Goal: Transaction & Acquisition: Book appointment/travel/reservation

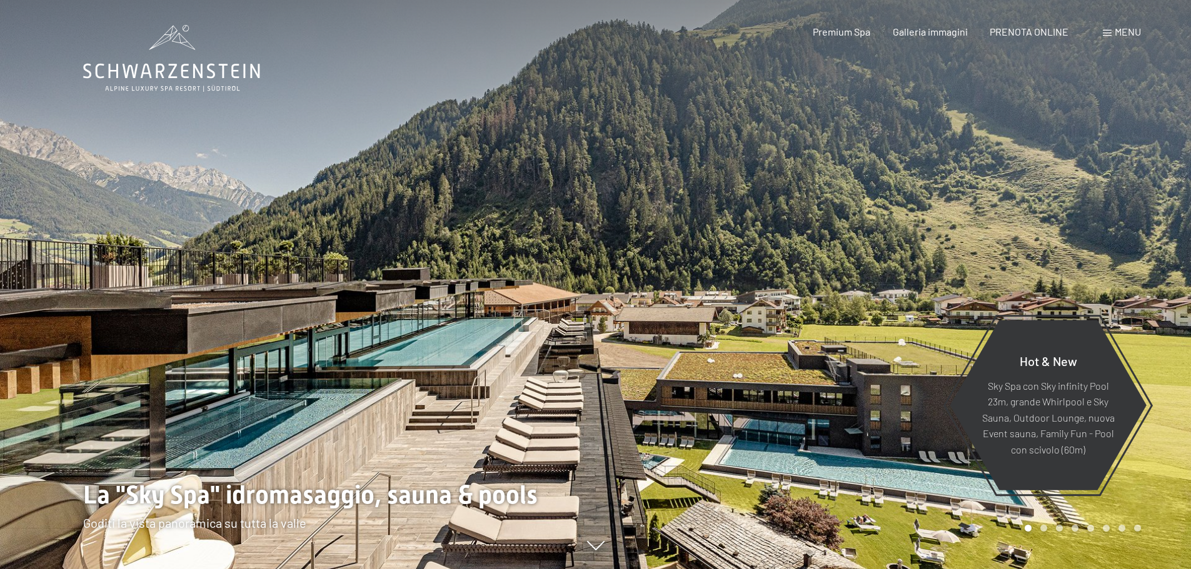
click at [1030, 32] on span "PRENOTA ONLINE" at bounding box center [1028, 32] width 79 height 12
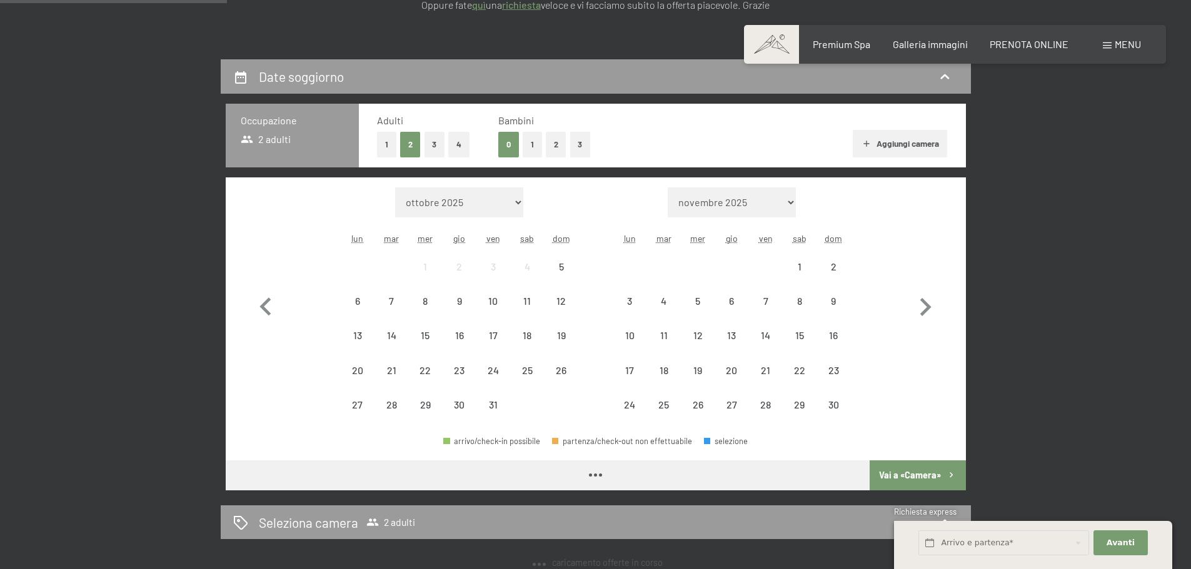
scroll to position [250, 0]
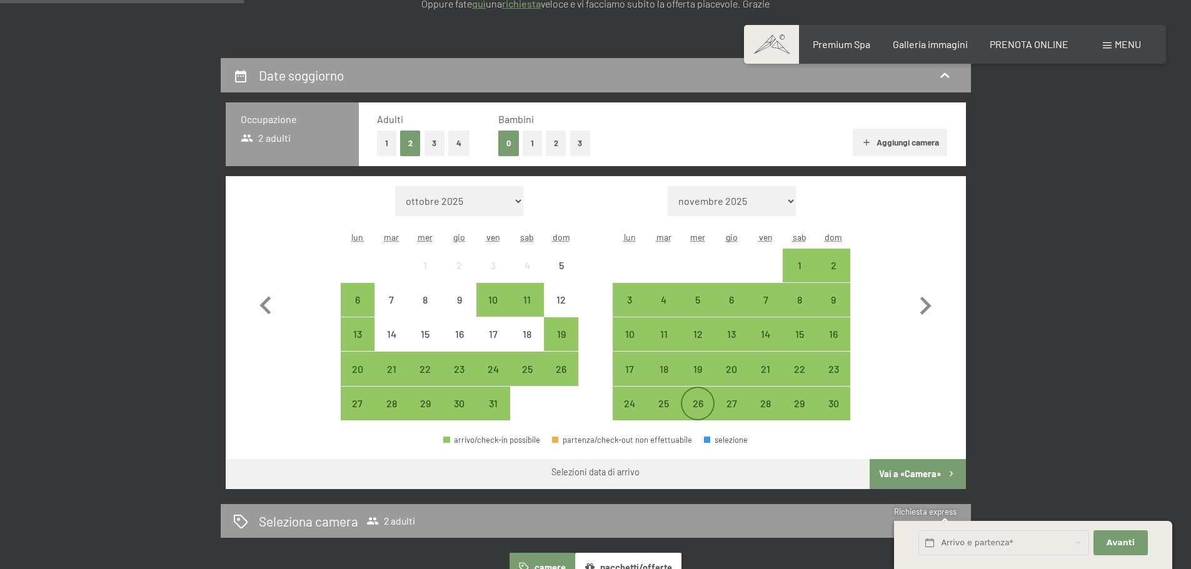
click at [703, 406] on div "26" at bounding box center [697, 414] width 31 height 31
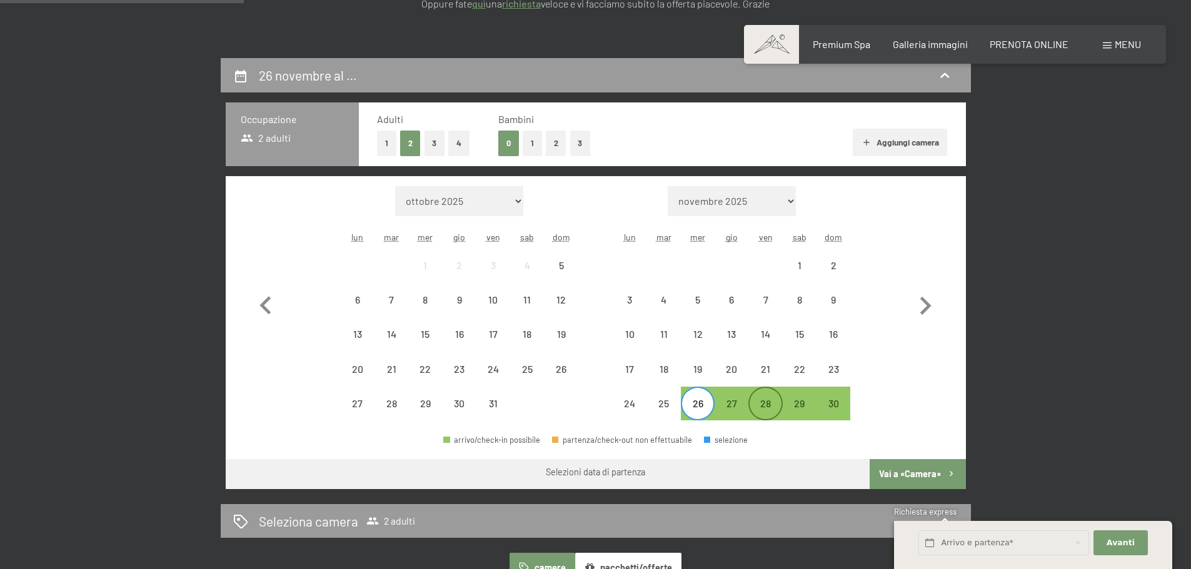
click at [766, 406] on div "28" at bounding box center [764, 414] width 31 height 31
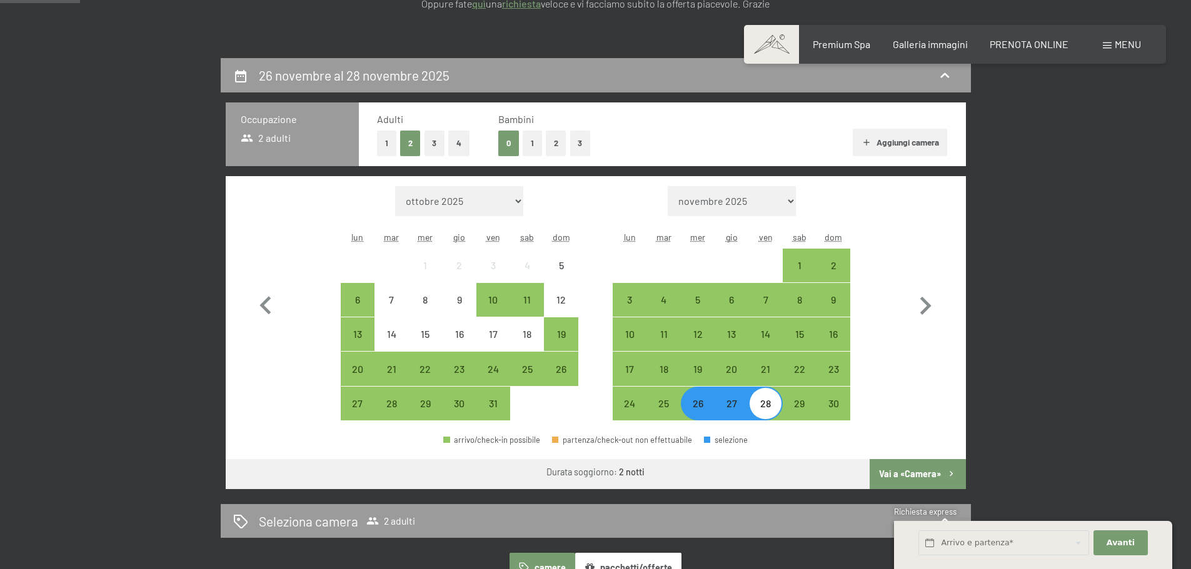
click at [384, 135] on button "1" at bounding box center [386, 144] width 19 height 26
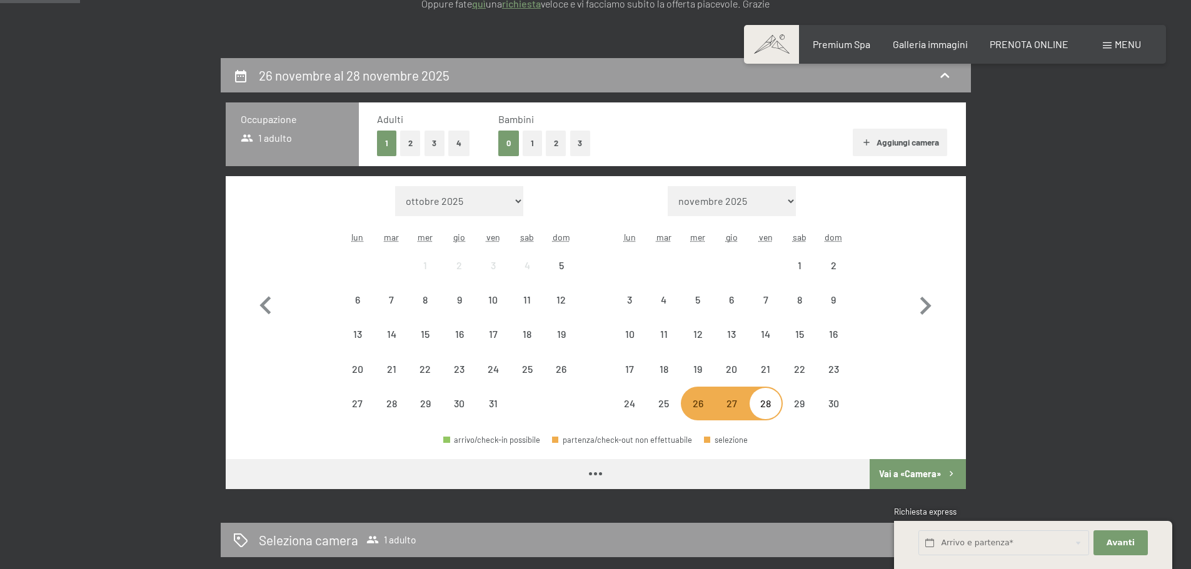
click at [889, 139] on button "Aggiungi camera" at bounding box center [900, 143] width 94 height 28
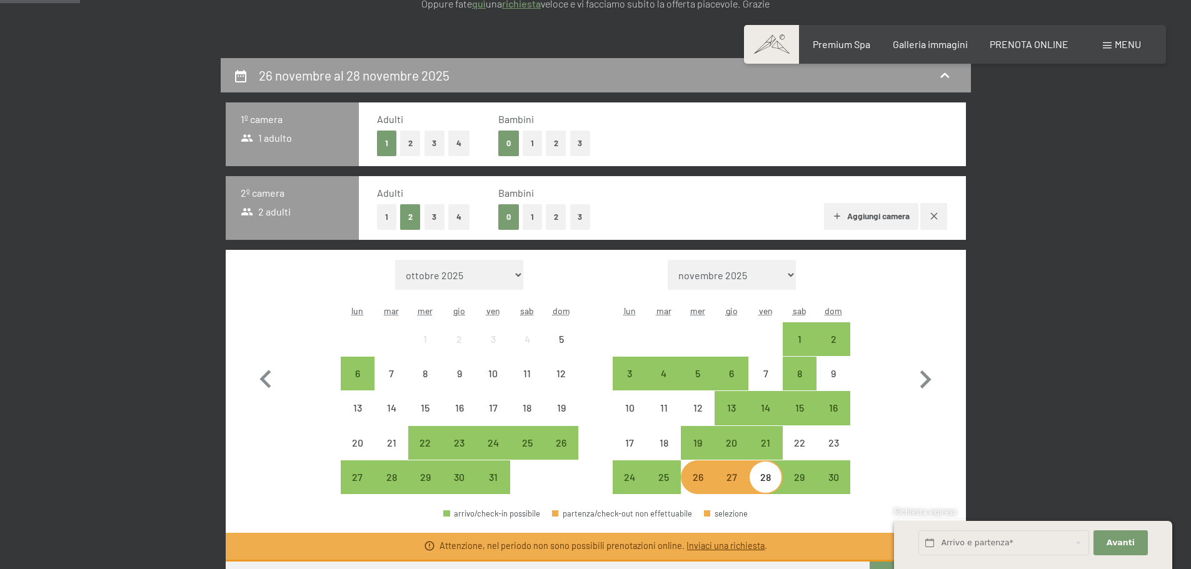
click at [391, 226] on button "1" at bounding box center [386, 217] width 19 height 26
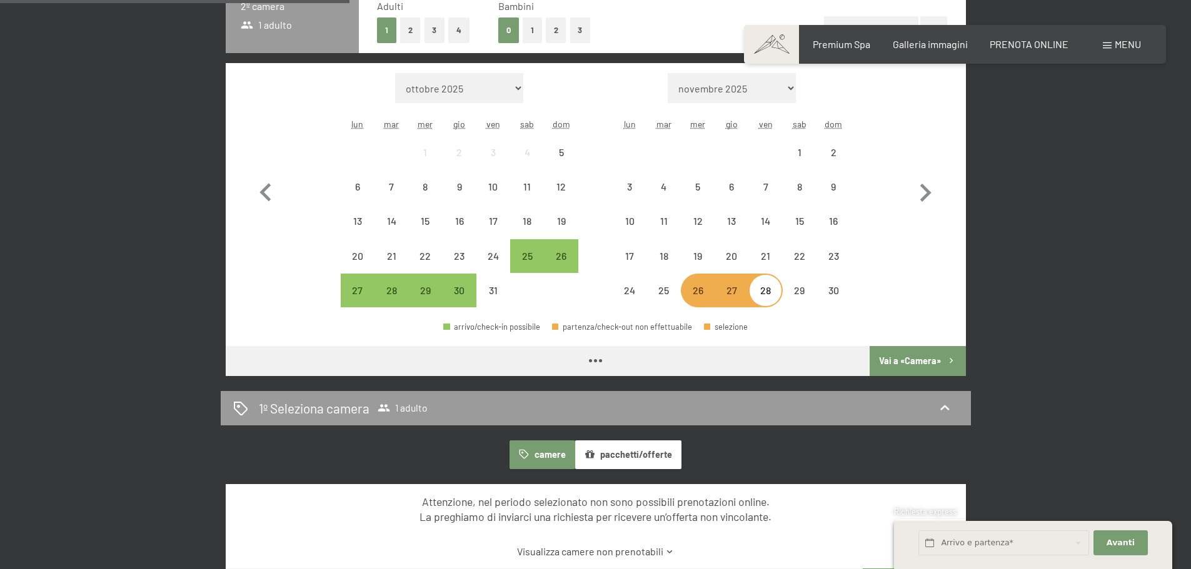
scroll to position [438, 0]
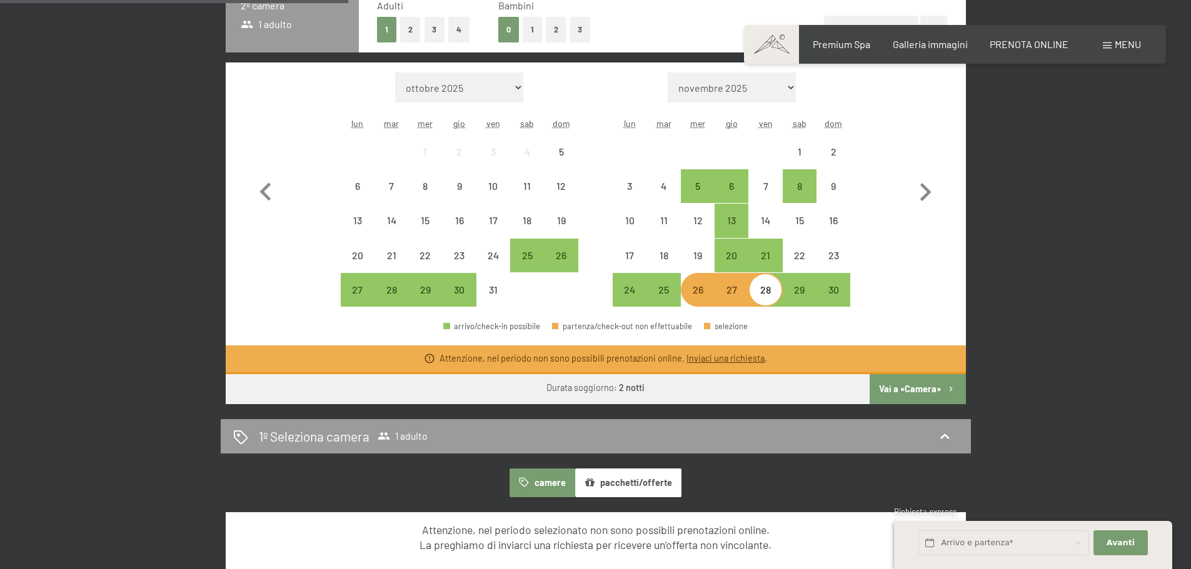
click at [903, 391] on button "Vai a «Camera»" at bounding box center [917, 389] width 96 height 30
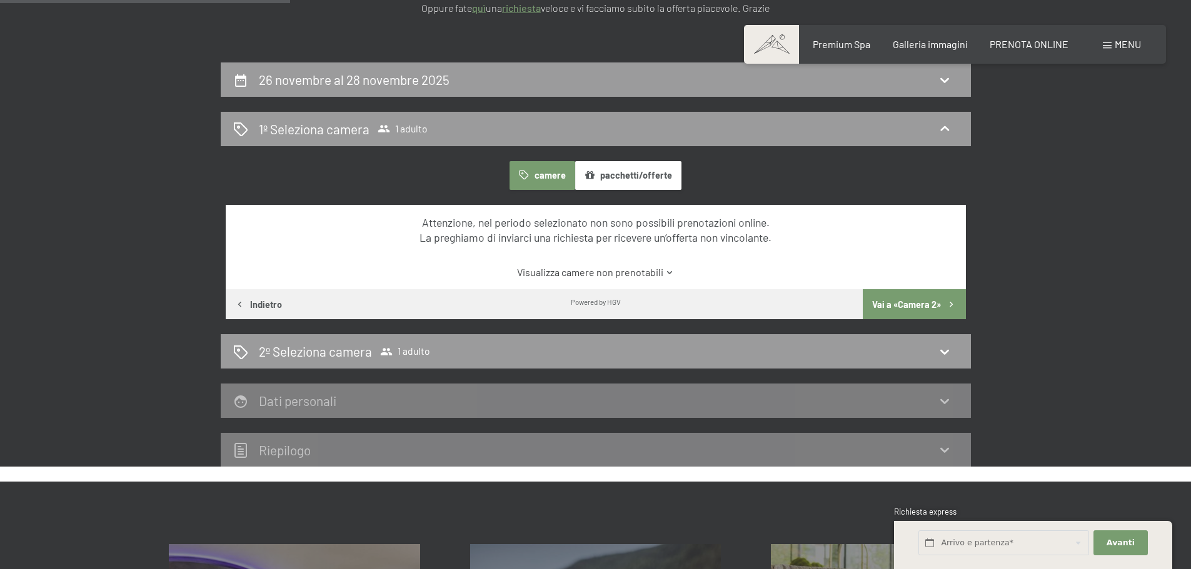
scroll to position [183, 0]
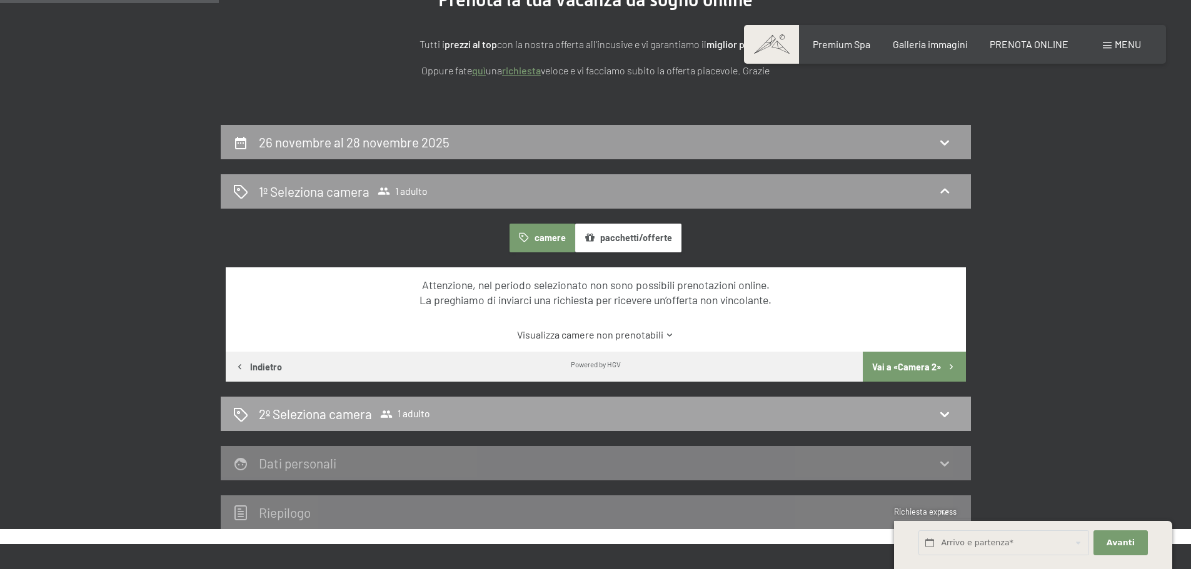
click at [369, 417] on h2 "2º Seleziona camera" at bounding box center [315, 414] width 113 height 18
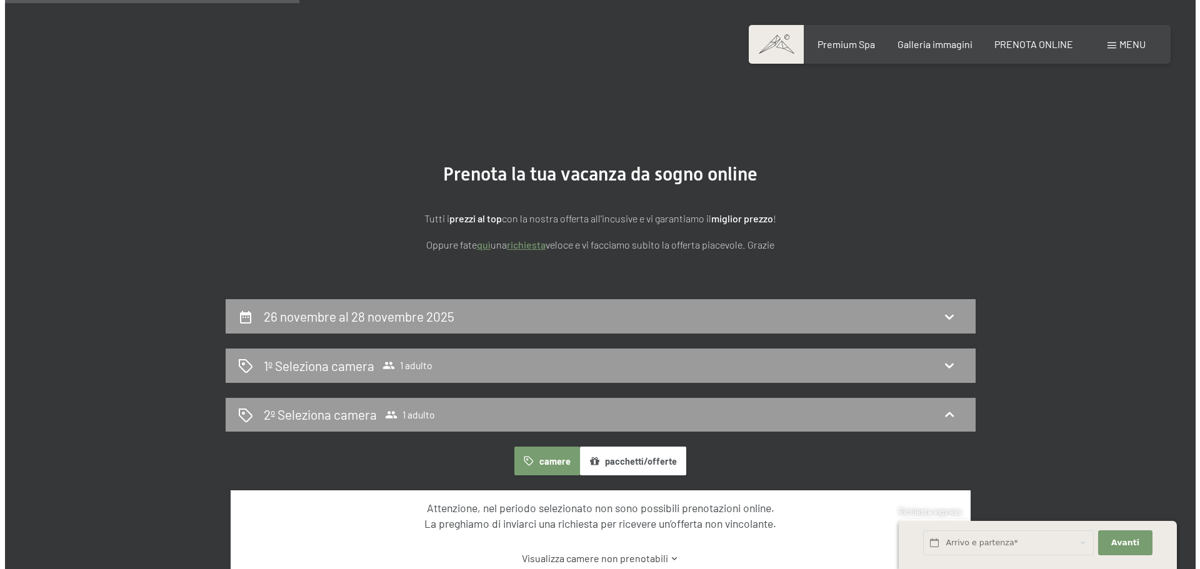
scroll to position [0, 0]
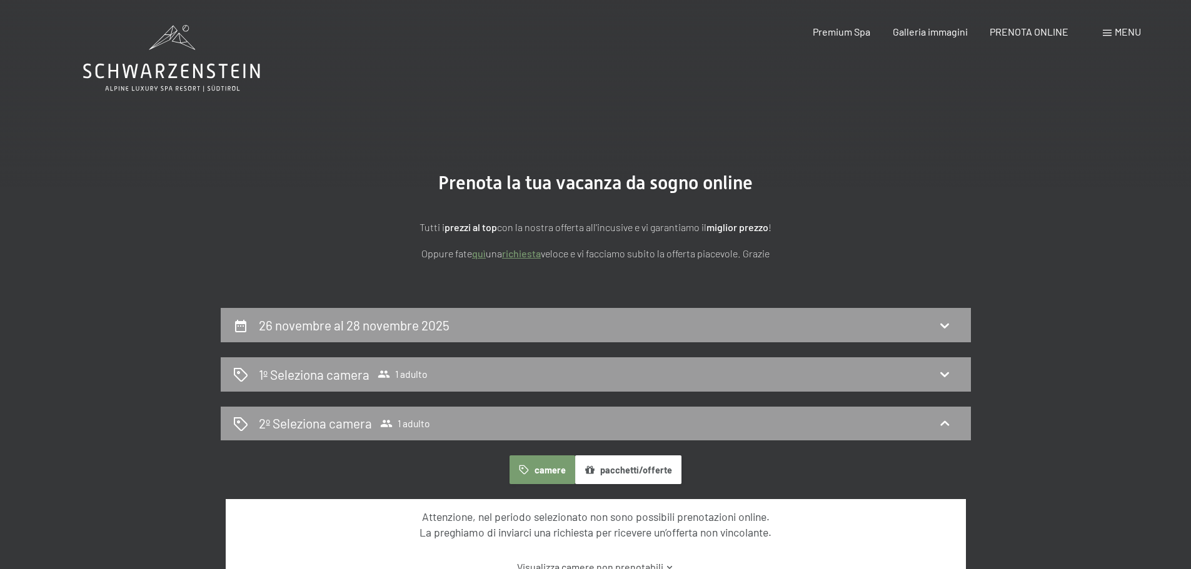
click at [1119, 27] on span "Menu" at bounding box center [1127, 32] width 26 height 12
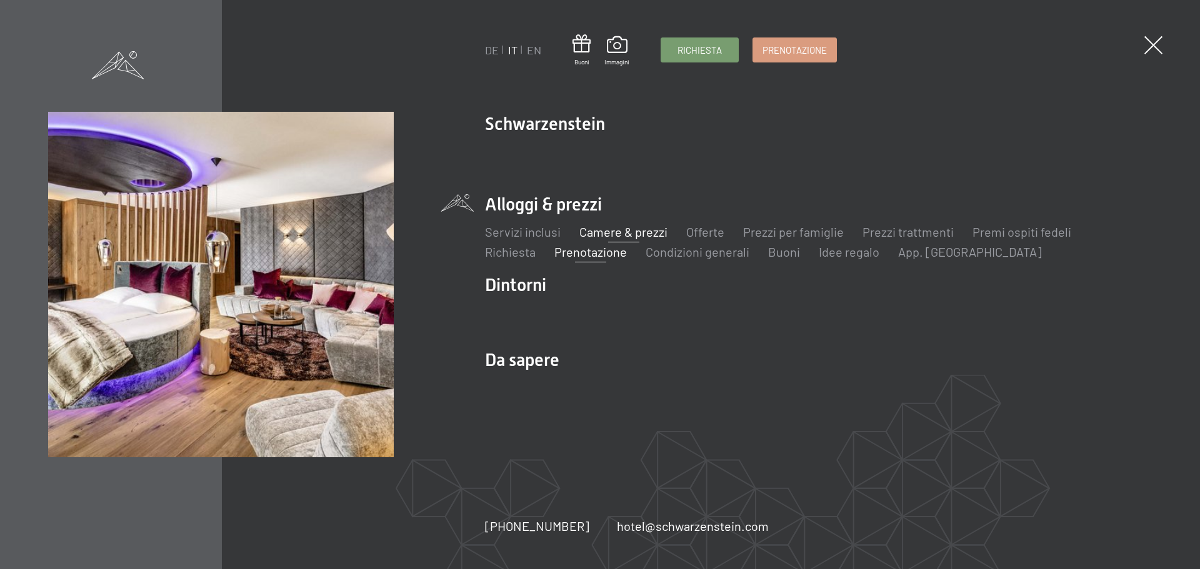
click at [646, 236] on link "Camere & prezzi" at bounding box center [623, 231] width 88 height 15
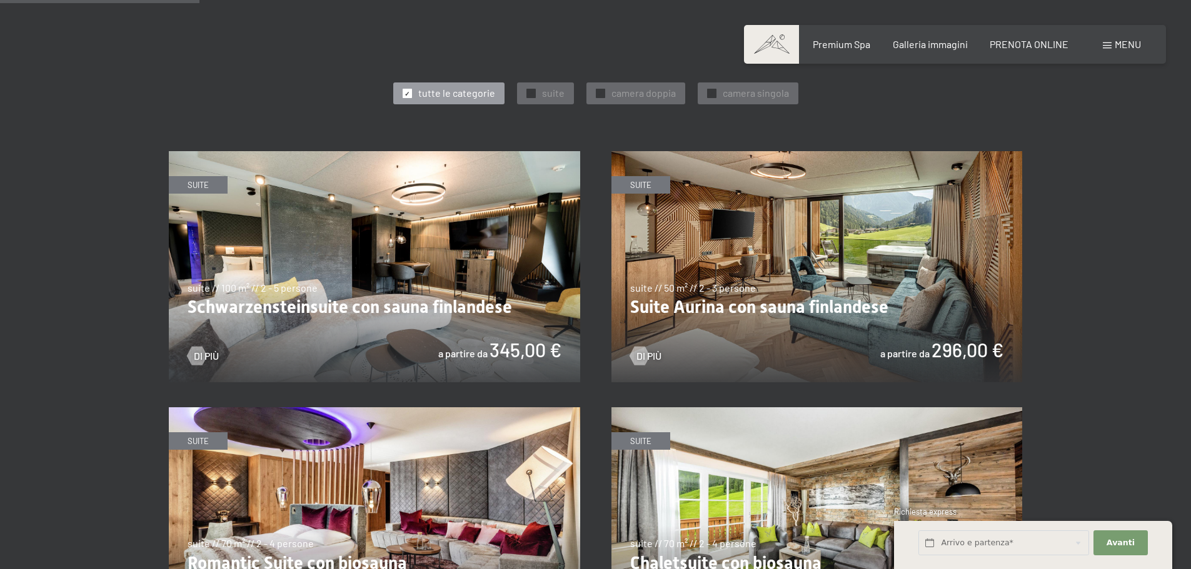
scroll to position [688, 0]
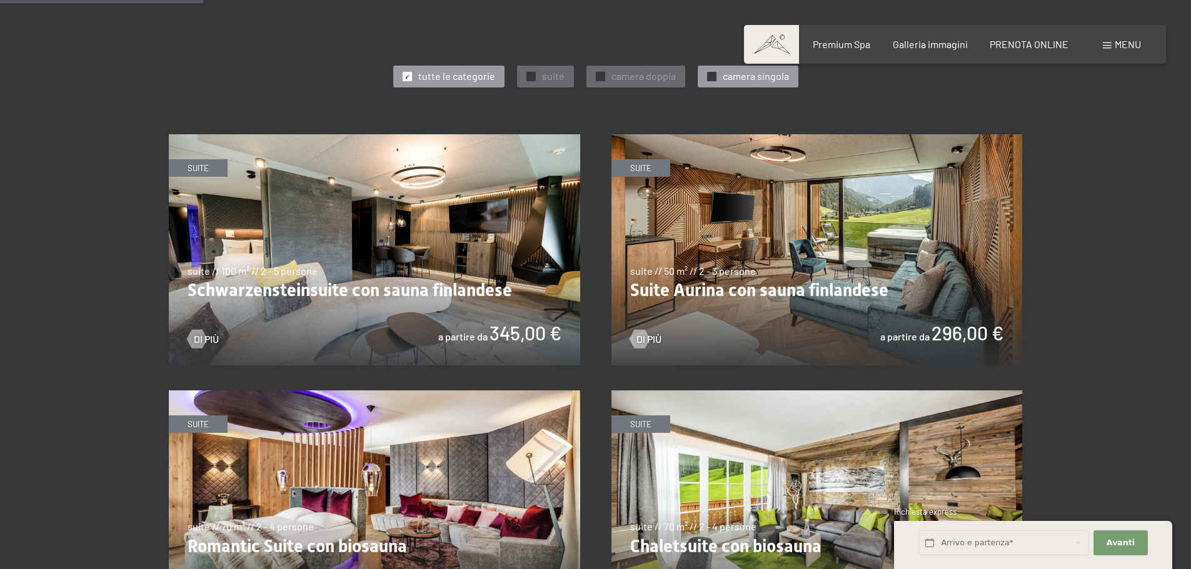
click at [730, 81] on span "camera singola" at bounding box center [756, 76] width 66 height 14
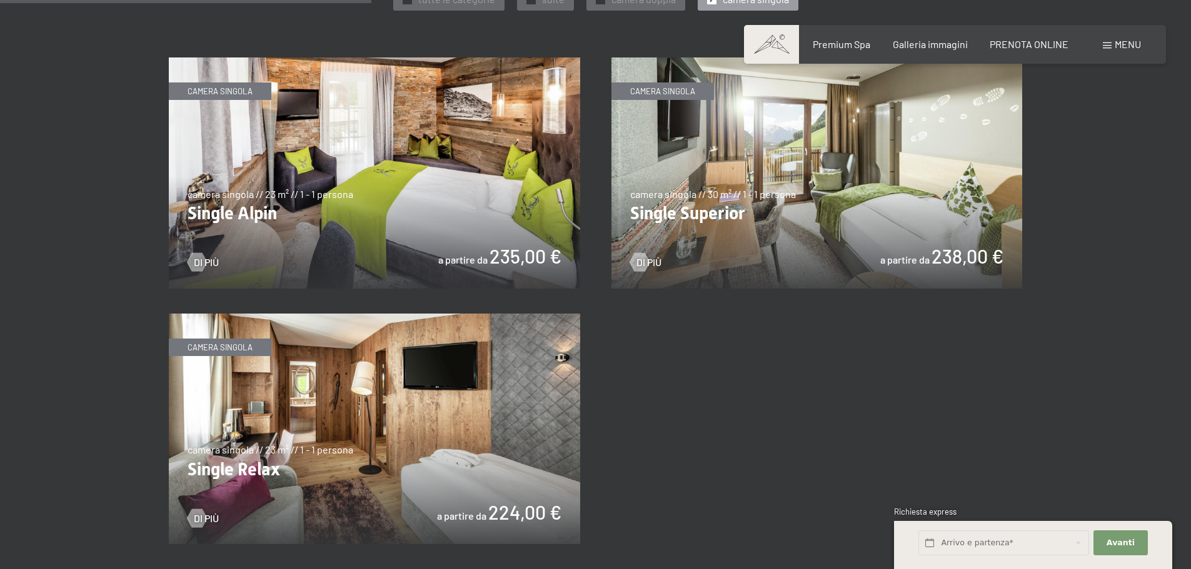
scroll to position [750, 0]
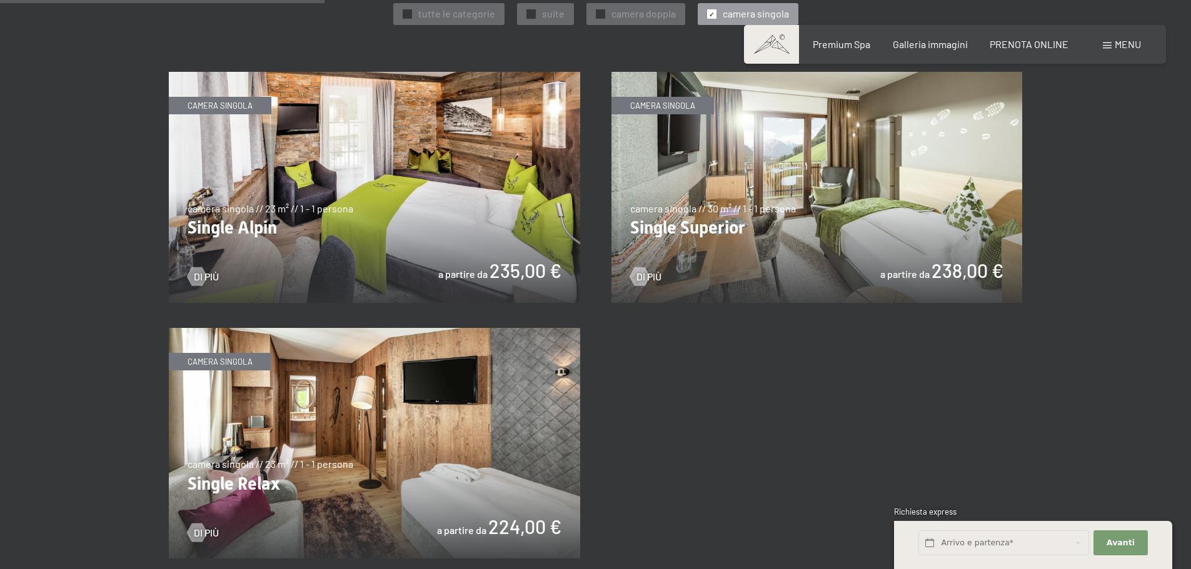
click at [794, 168] on img at bounding box center [816, 187] width 411 height 231
click at [406, 117] on img at bounding box center [374, 187] width 411 height 231
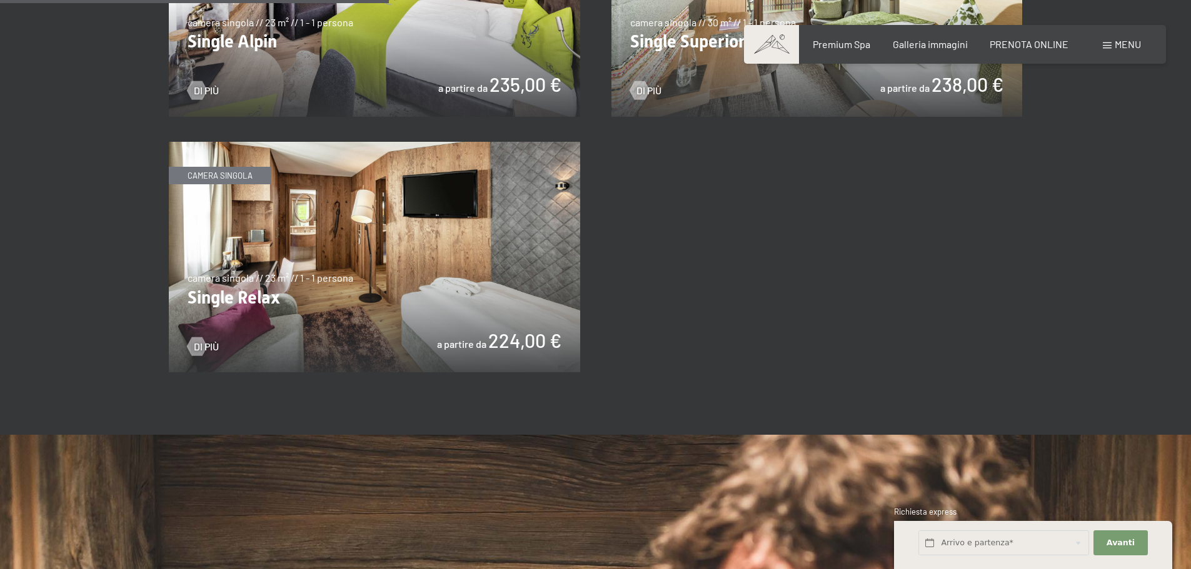
scroll to position [938, 0]
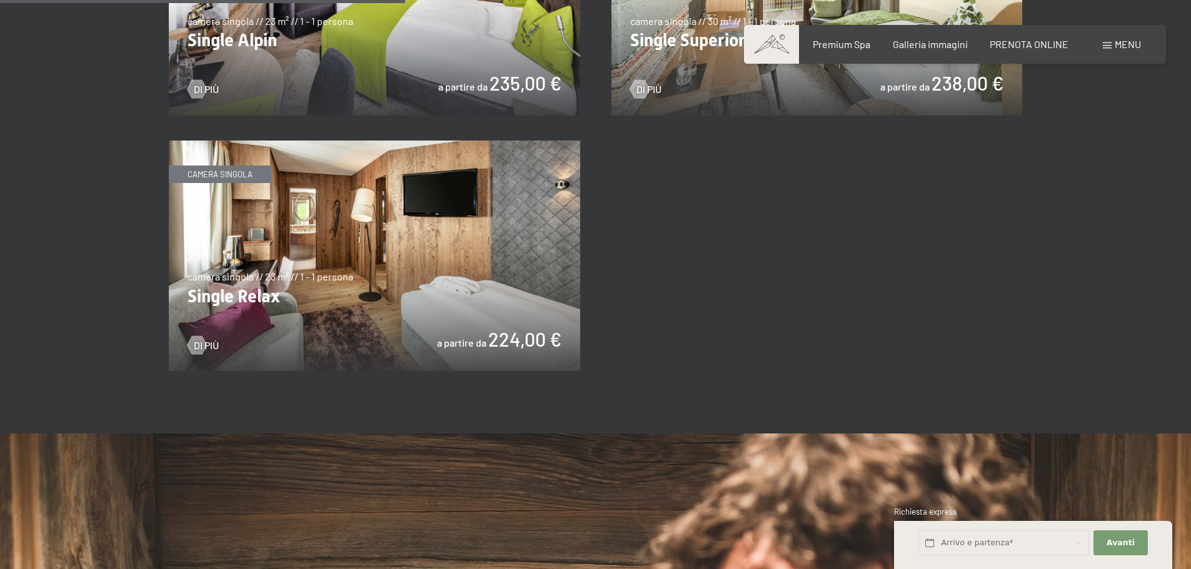
click at [450, 221] on img at bounding box center [374, 256] width 411 height 231
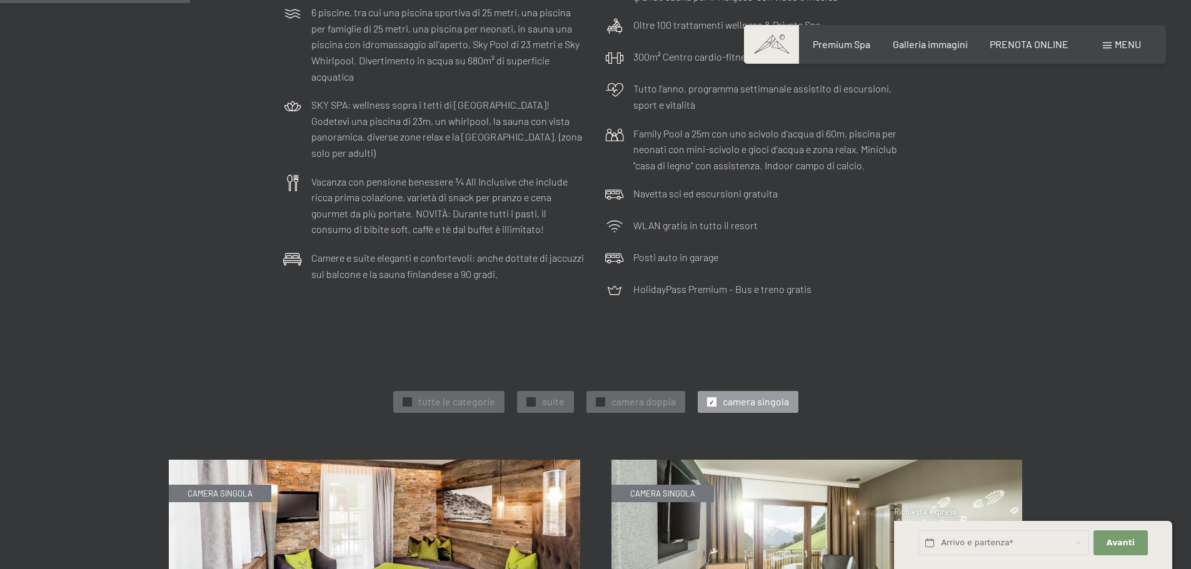
scroll to position [313, 0]
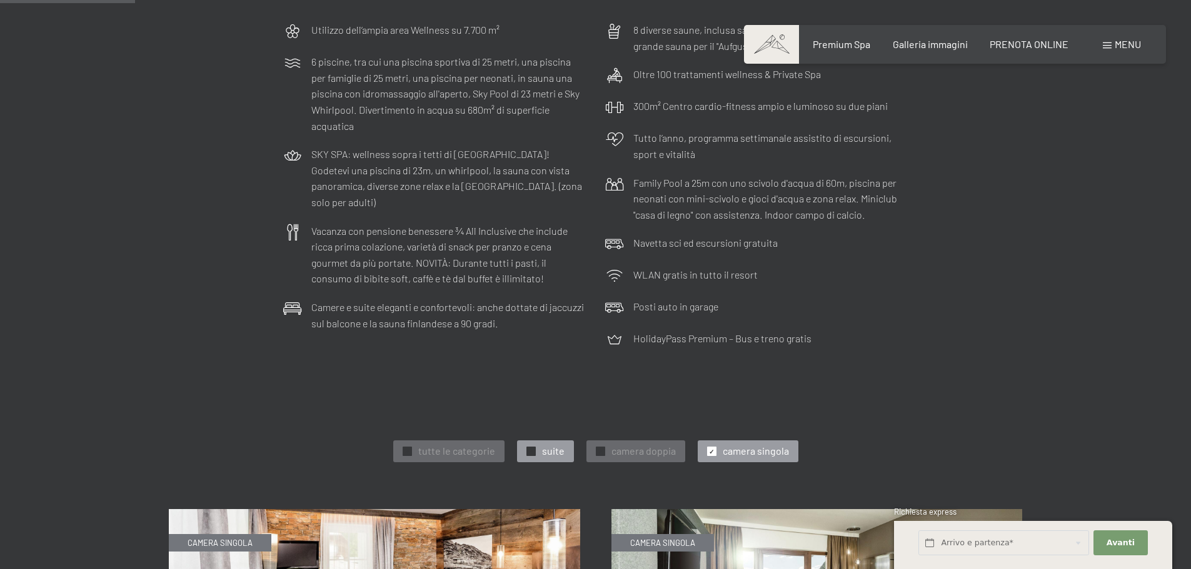
click at [548, 447] on span "suite" at bounding box center [553, 451] width 23 height 14
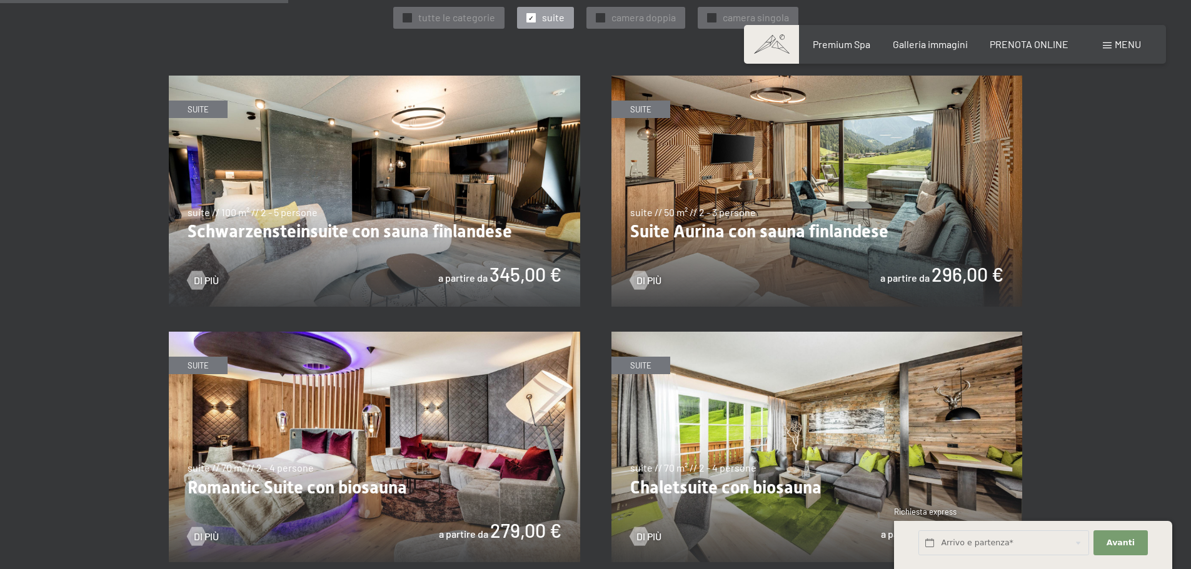
scroll to position [742, 0]
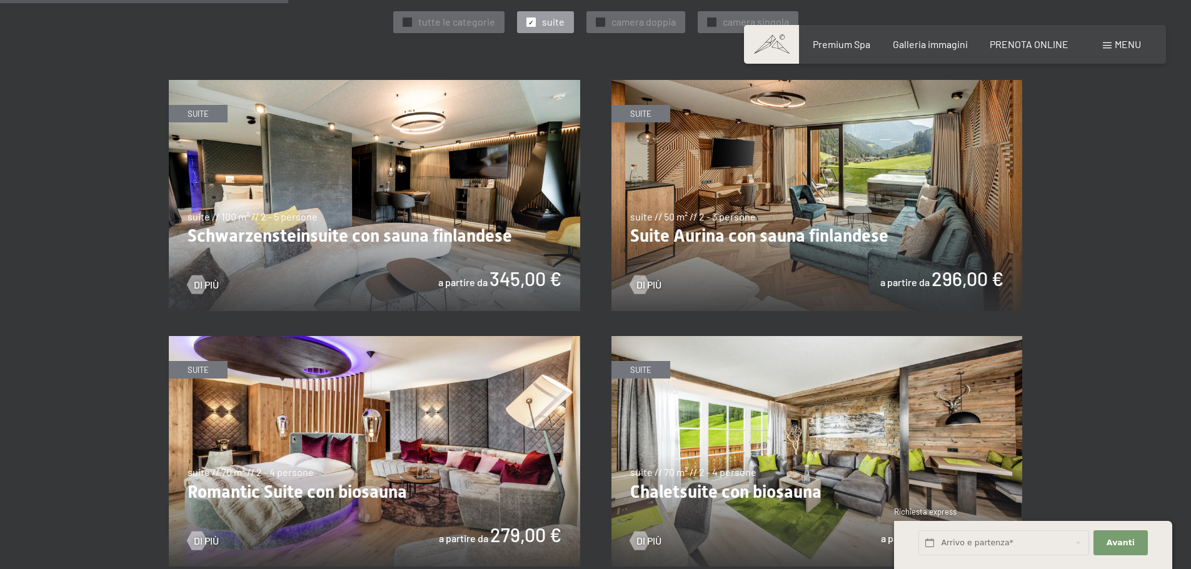
click at [835, 151] on img at bounding box center [816, 195] width 411 height 231
click at [344, 134] on img at bounding box center [374, 195] width 411 height 231
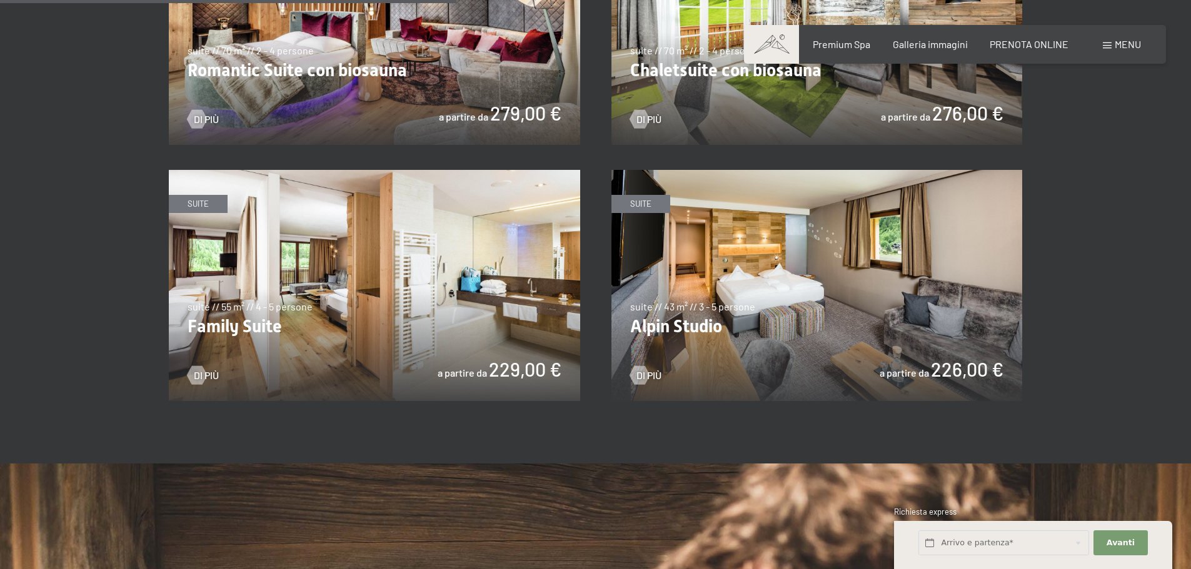
scroll to position [1179, 0]
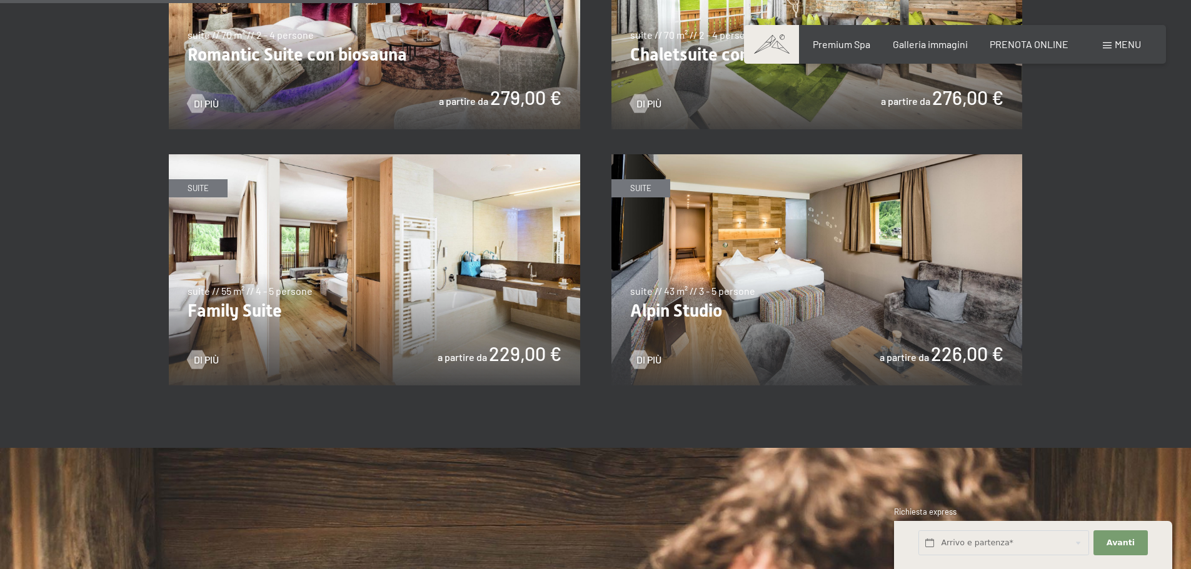
click at [409, 234] on img at bounding box center [374, 269] width 411 height 231
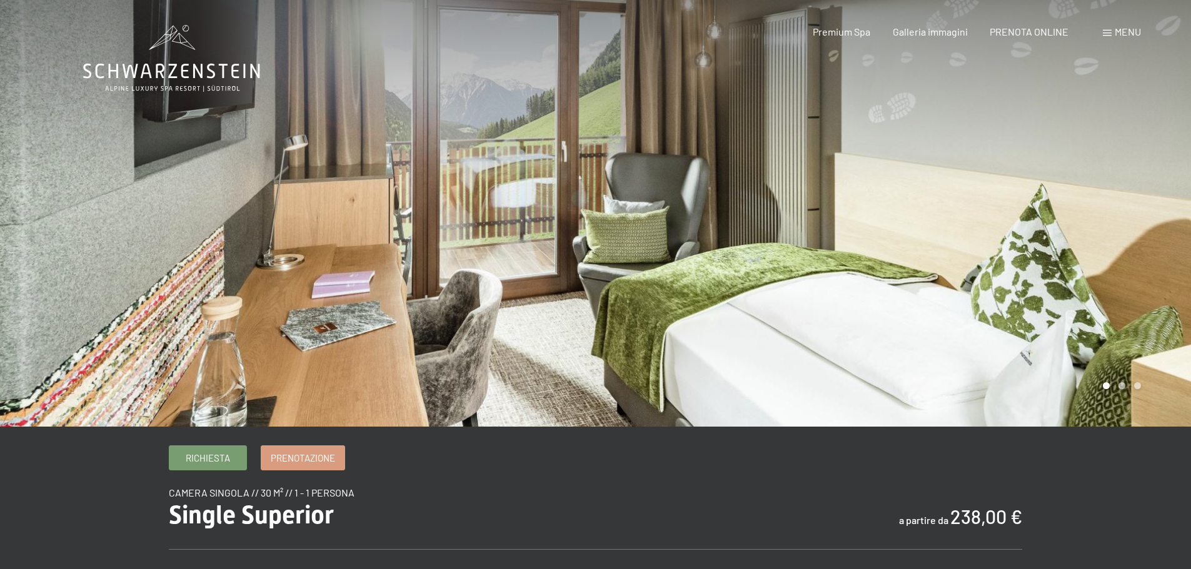
click at [780, 242] on div at bounding box center [894, 213] width 596 height 427
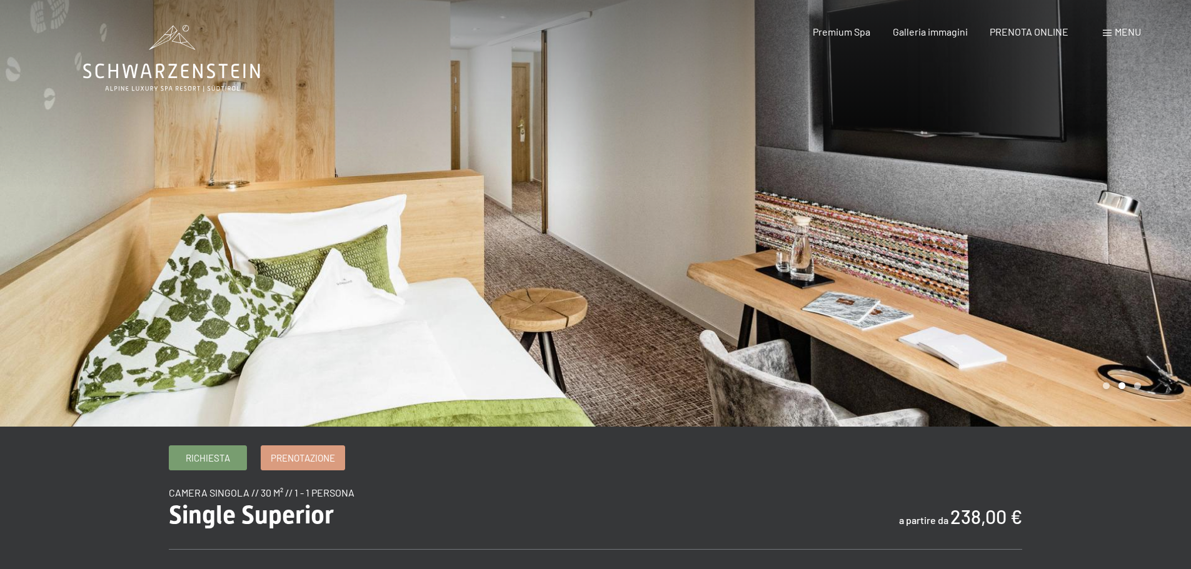
click at [826, 237] on div at bounding box center [894, 213] width 596 height 427
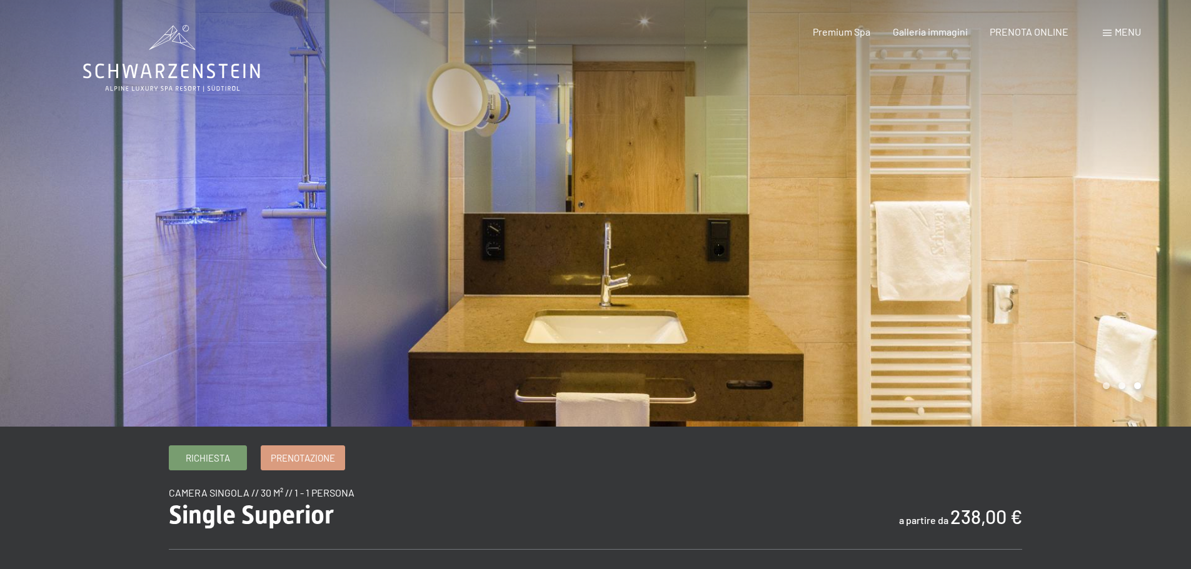
click at [826, 237] on div at bounding box center [894, 213] width 596 height 427
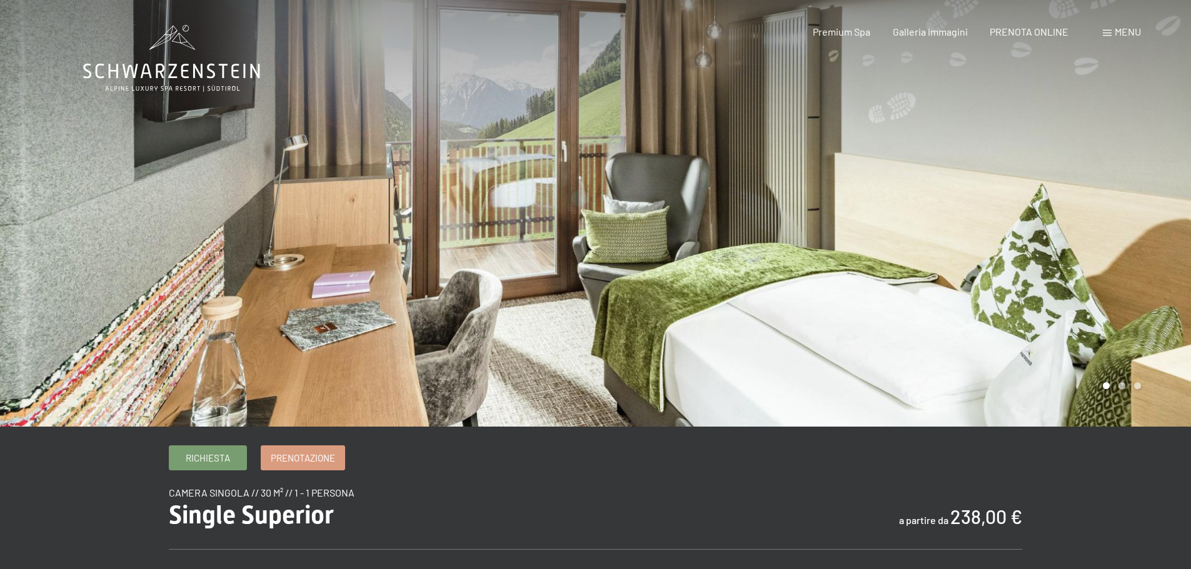
click at [826, 237] on div at bounding box center [894, 213] width 596 height 427
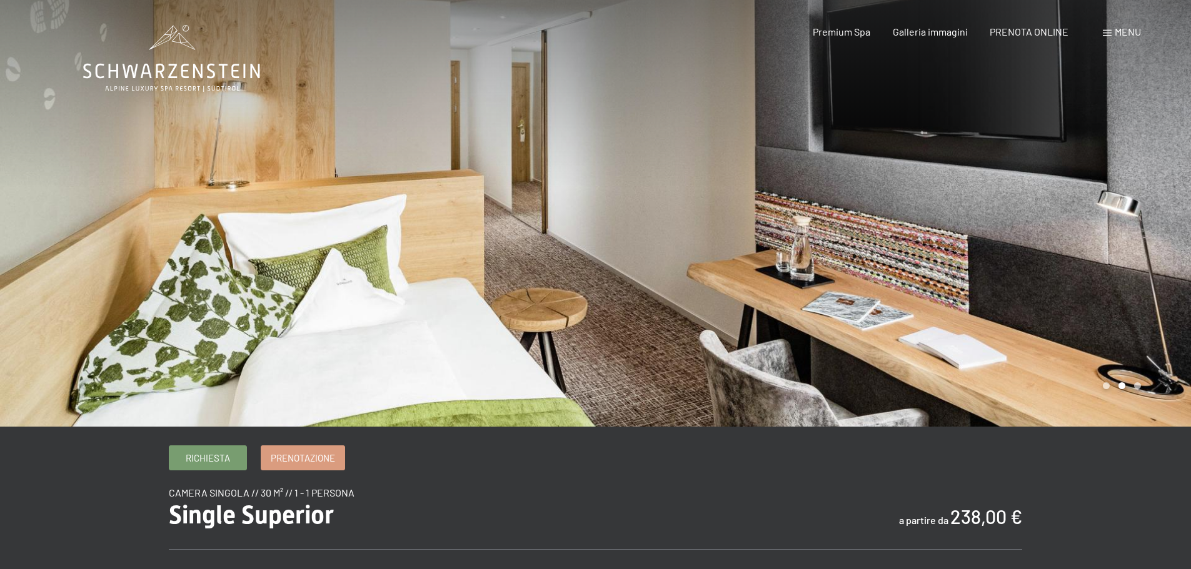
click at [826, 237] on div at bounding box center [894, 213] width 596 height 427
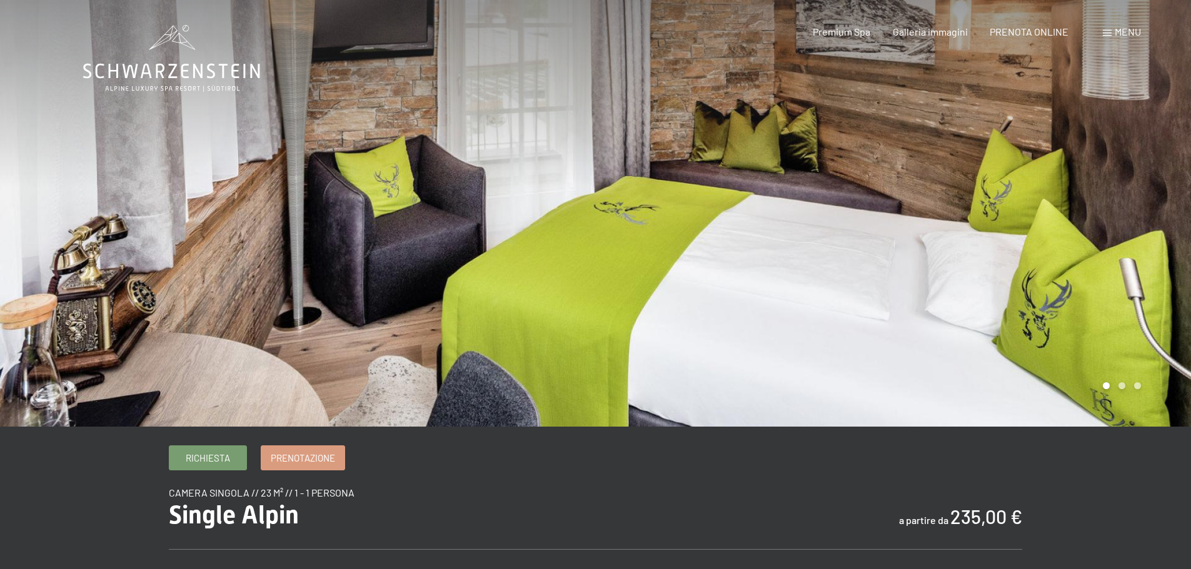
click at [816, 252] on div at bounding box center [894, 213] width 596 height 427
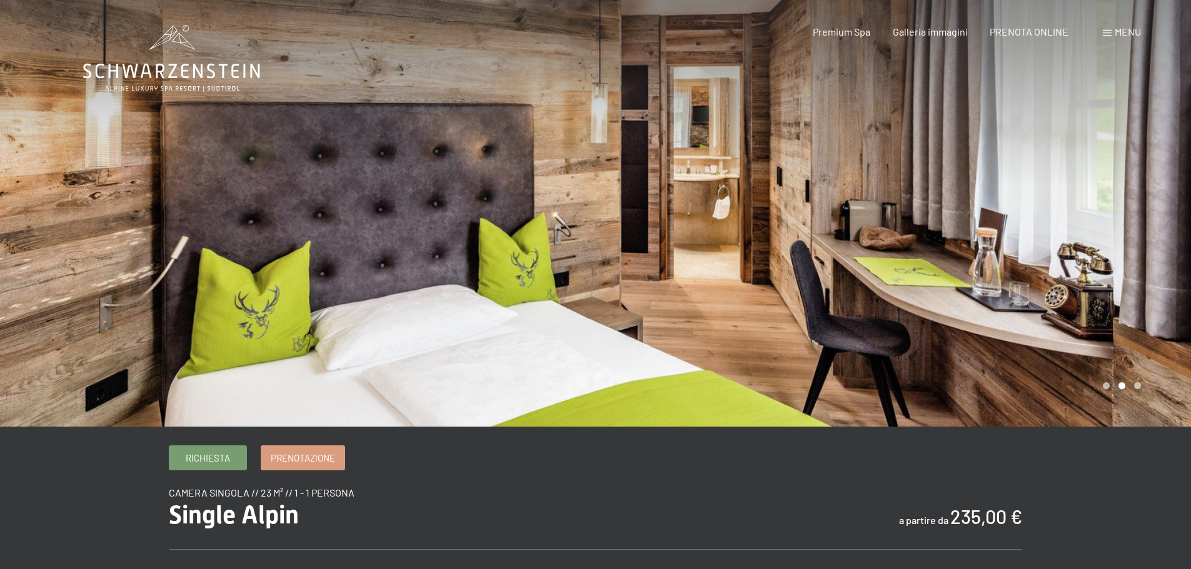
click at [816, 252] on div at bounding box center [894, 213] width 596 height 427
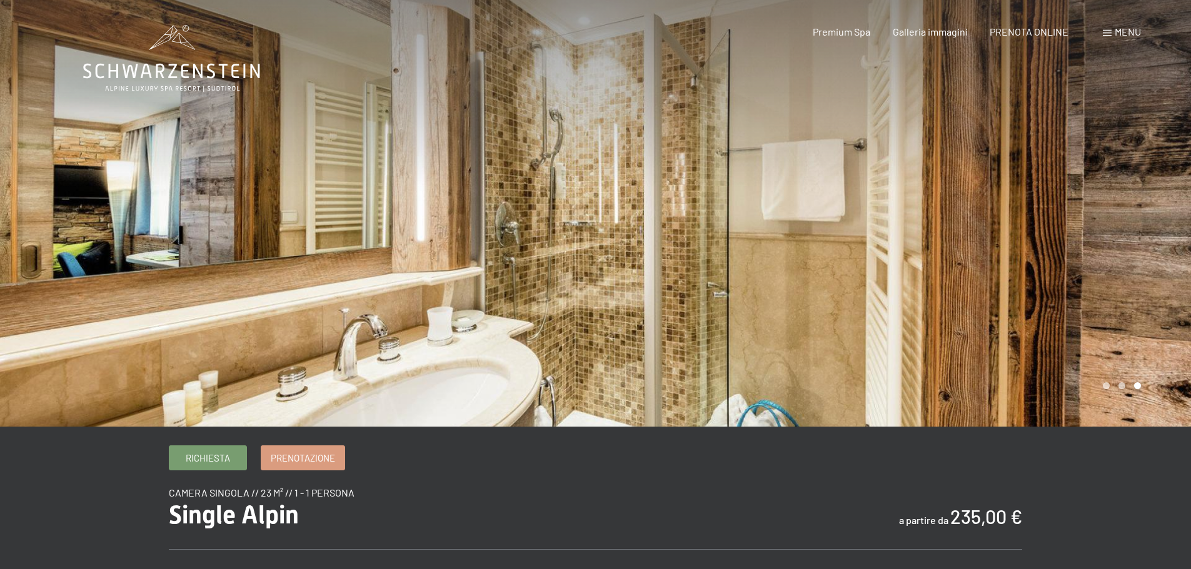
click at [816, 252] on div at bounding box center [894, 213] width 596 height 427
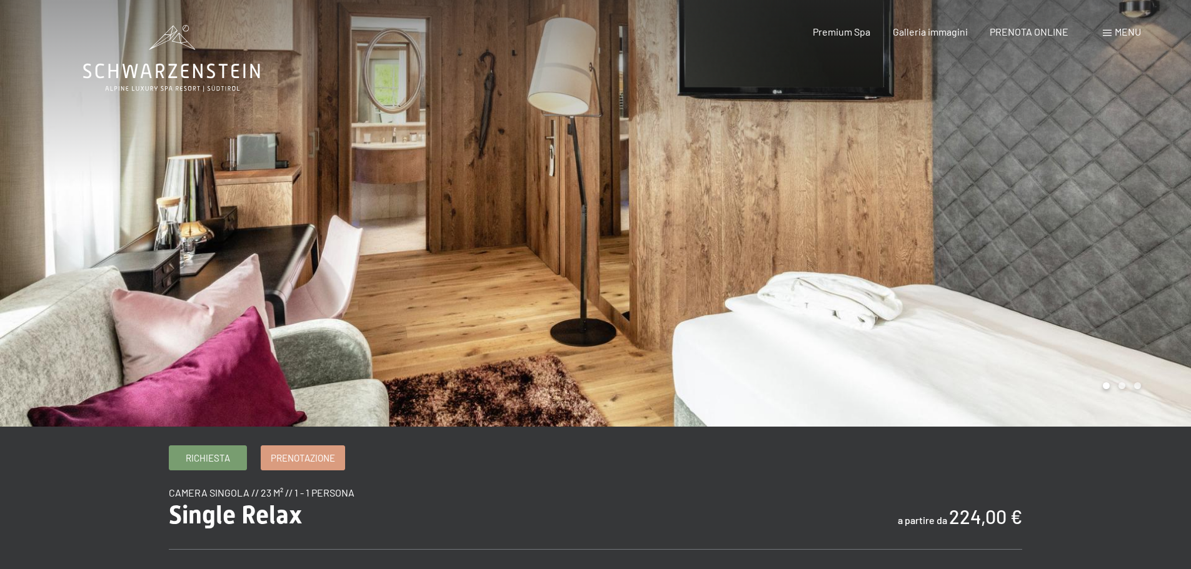
click at [635, 231] on div at bounding box center [894, 213] width 596 height 427
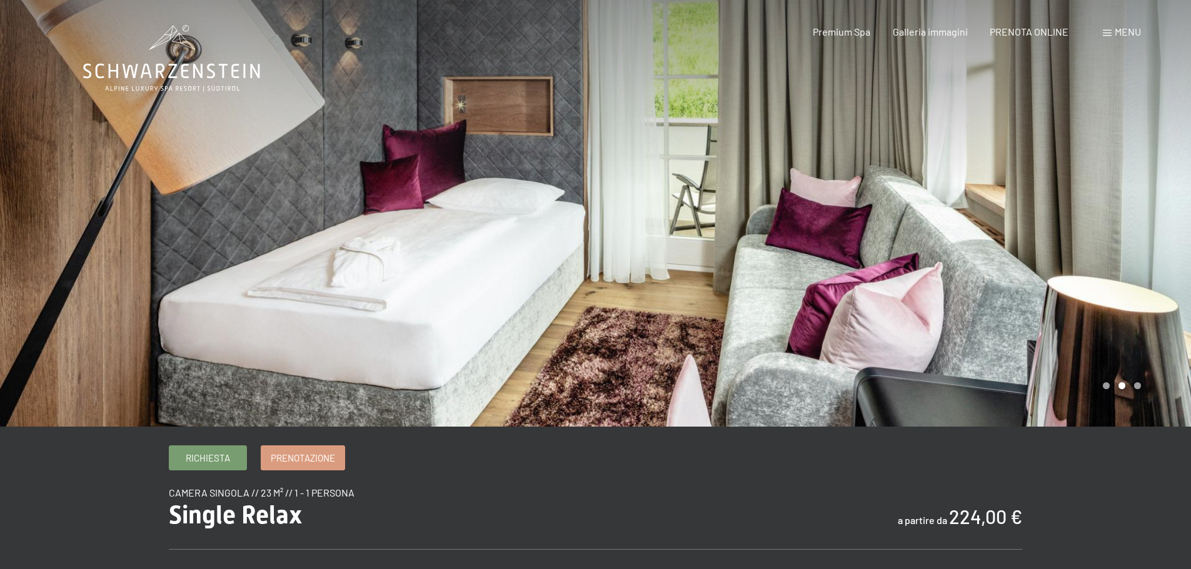
click at [720, 228] on div at bounding box center [894, 213] width 596 height 427
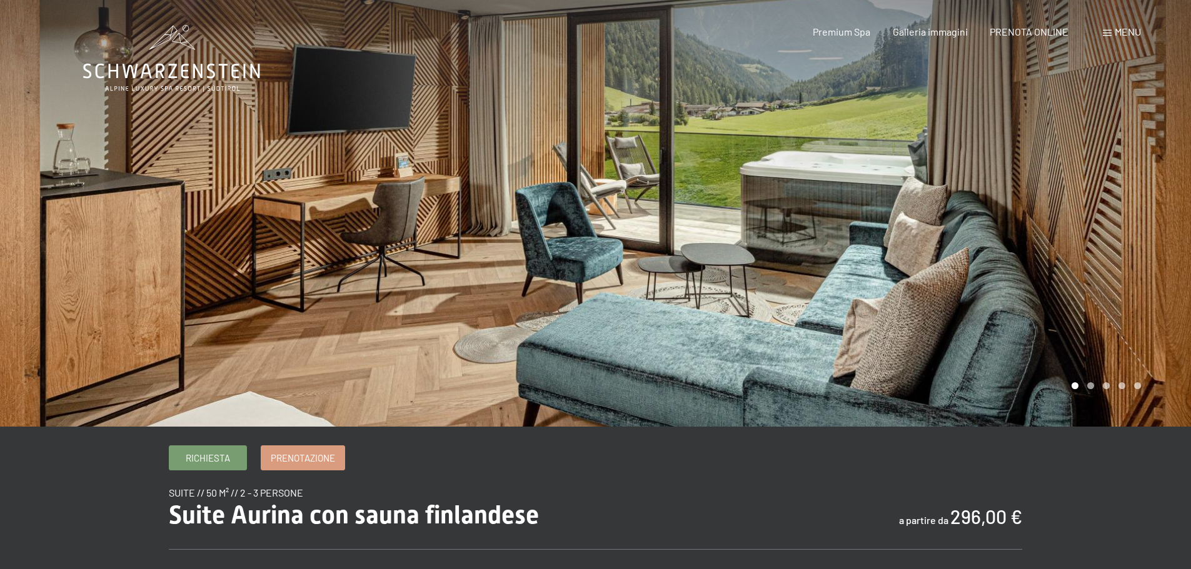
click at [835, 162] on div at bounding box center [894, 213] width 596 height 427
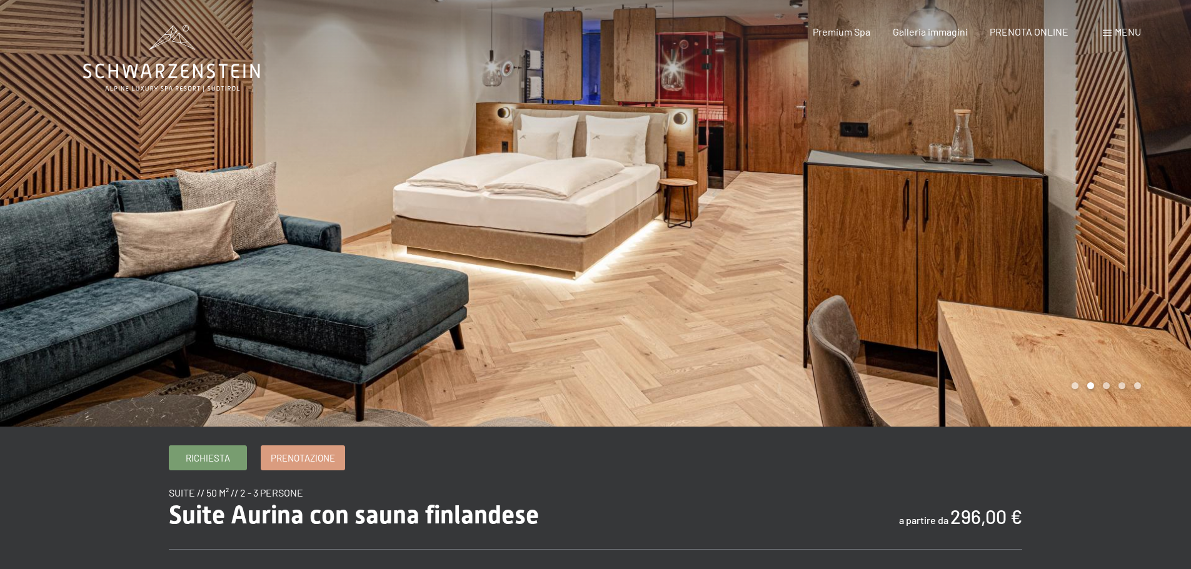
click at [836, 162] on div at bounding box center [894, 213] width 596 height 427
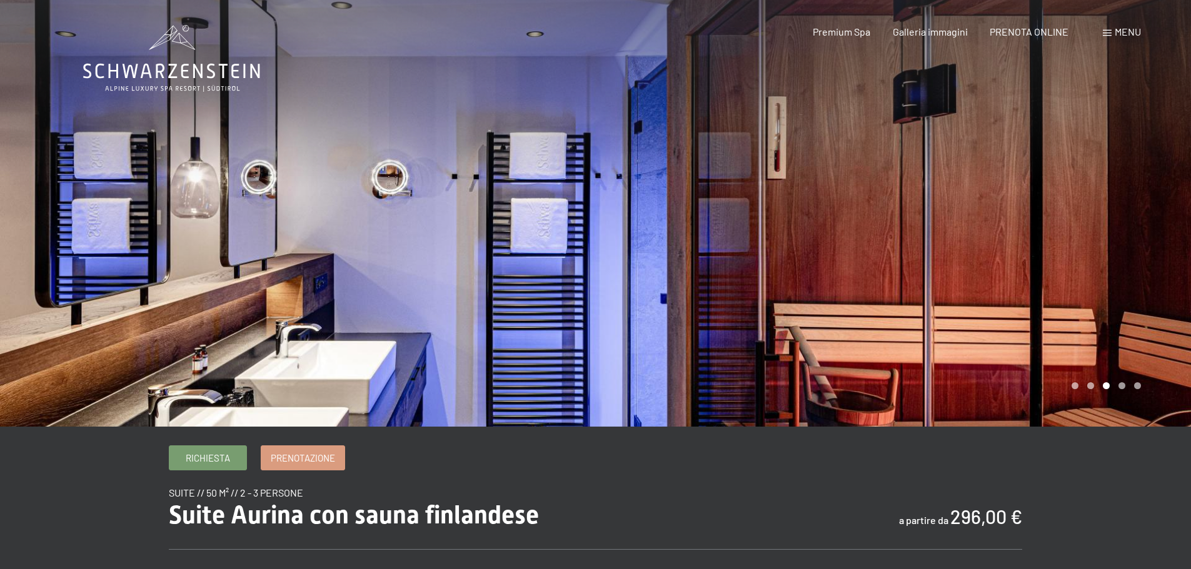
click at [836, 162] on div at bounding box center [894, 213] width 596 height 427
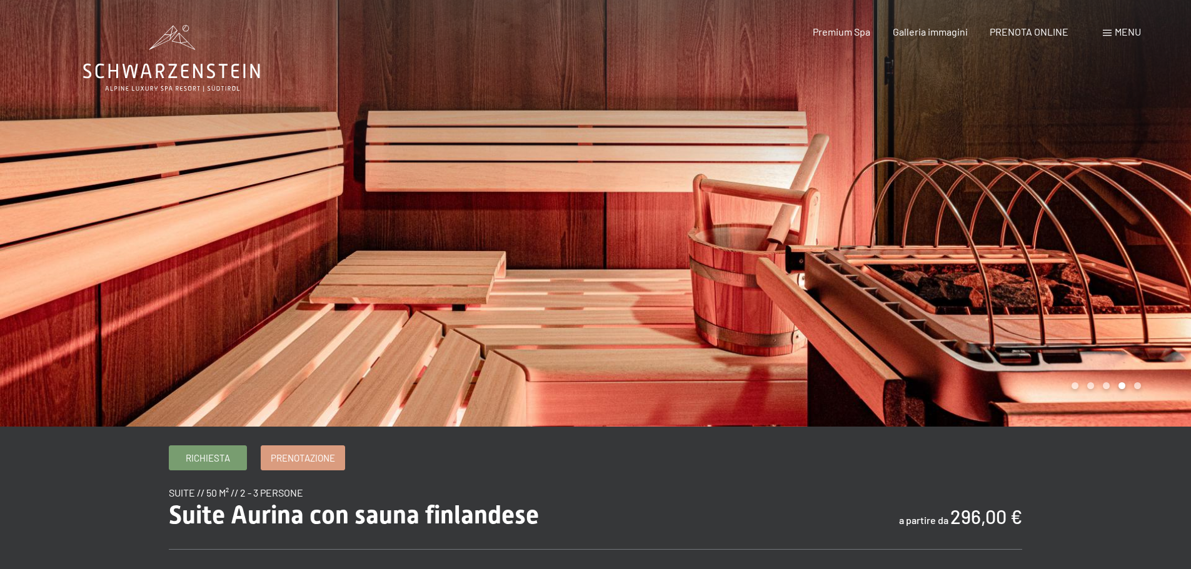
click at [836, 162] on div at bounding box center [894, 213] width 596 height 427
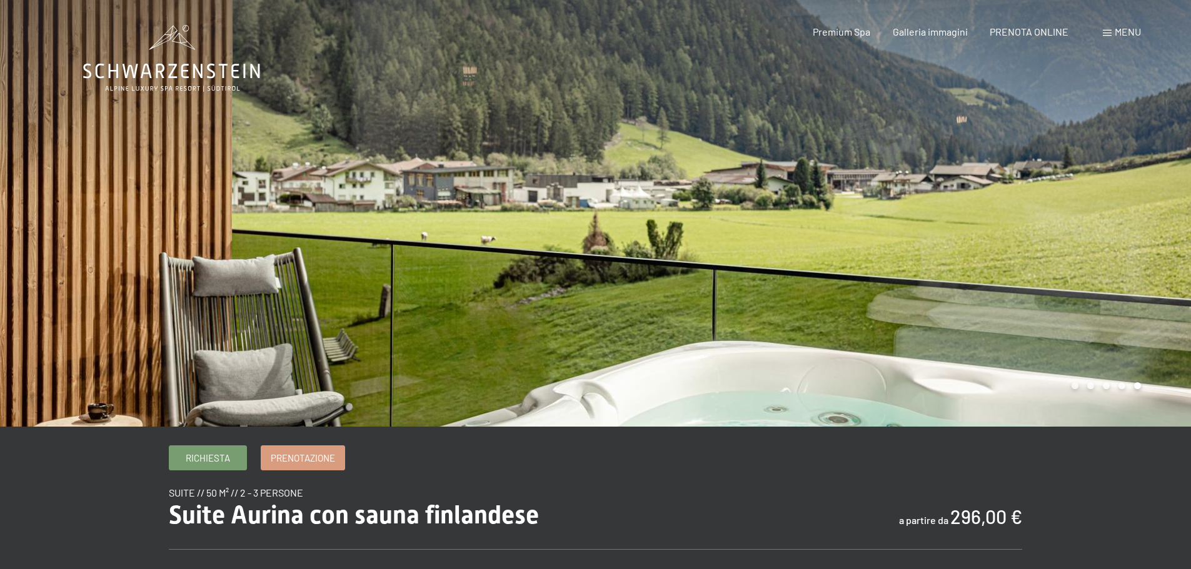
click at [836, 162] on div at bounding box center [894, 213] width 596 height 427
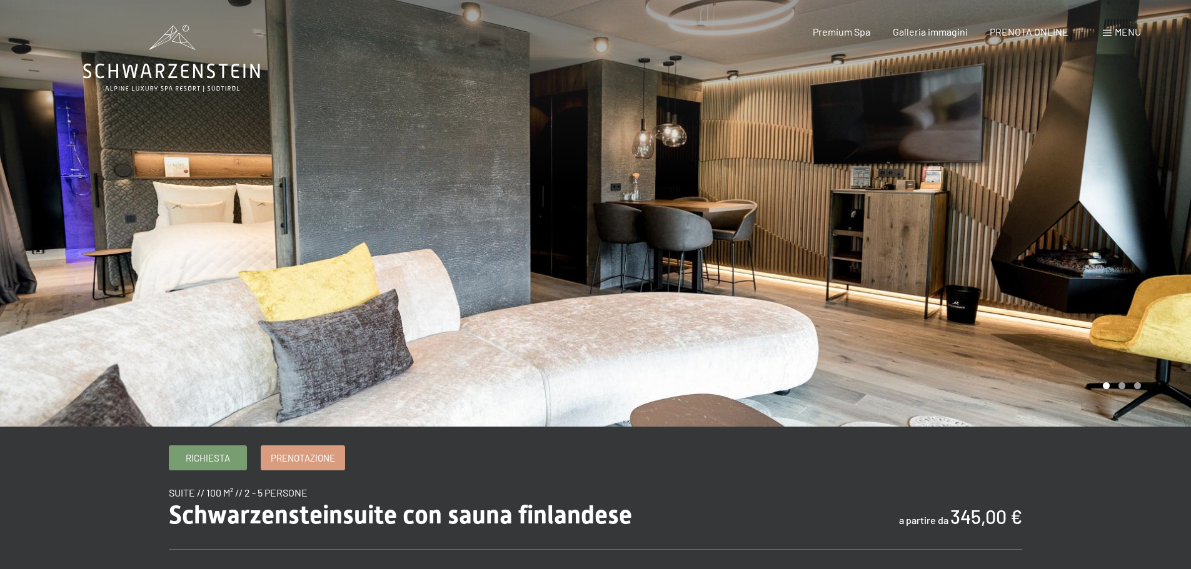
click at [839, 213] on div at bounding box center [894, 213] width 596 height 427
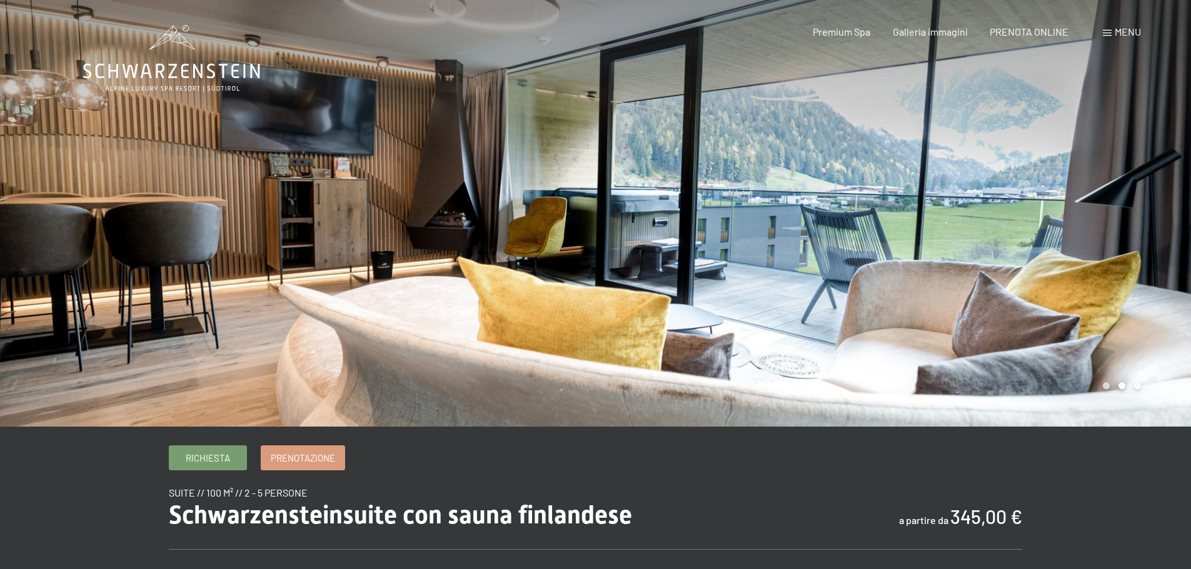
click at [839, 213] on div at bounding box center [894, 213] width 596 height 427
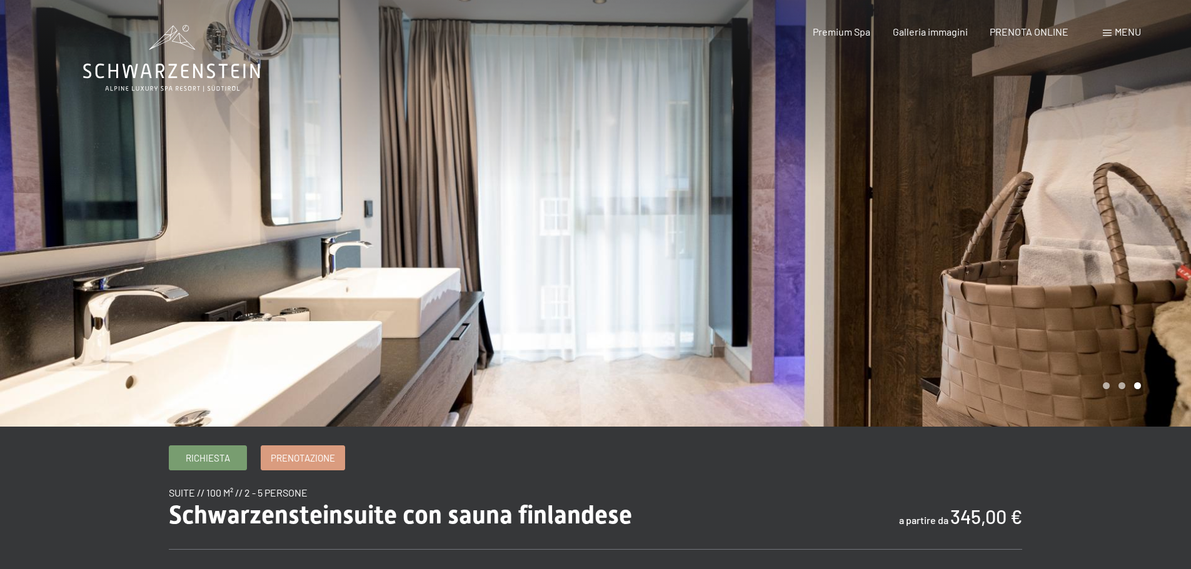
click at [829, 213] on div at bounding box center [894, 213] width 596 height 427
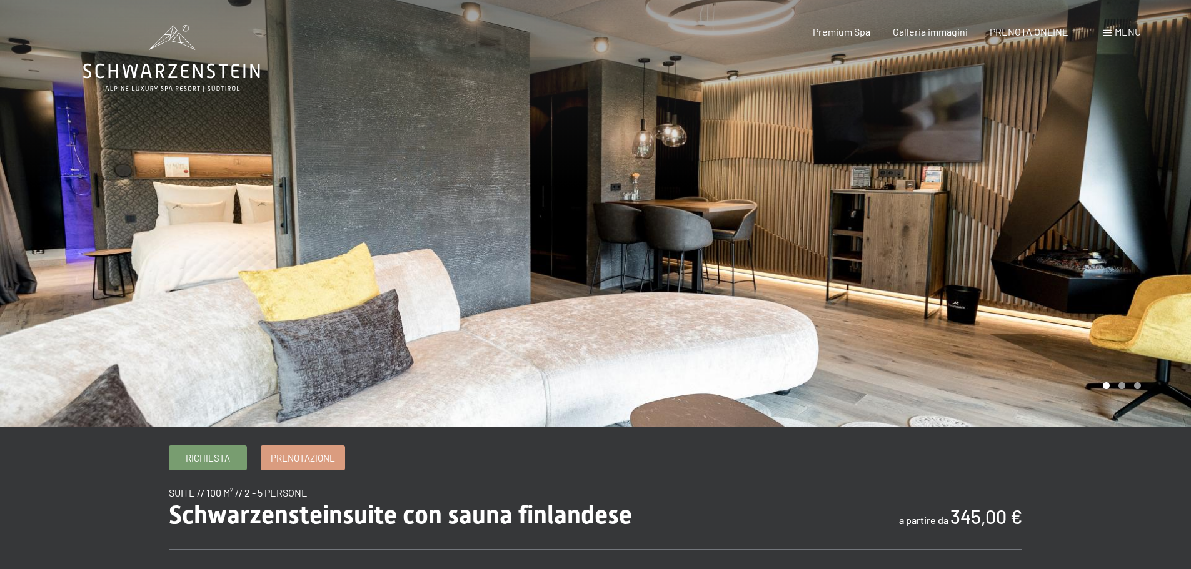
click at [829, 213] on div at bounding box center [894, 213] width 596 height 427
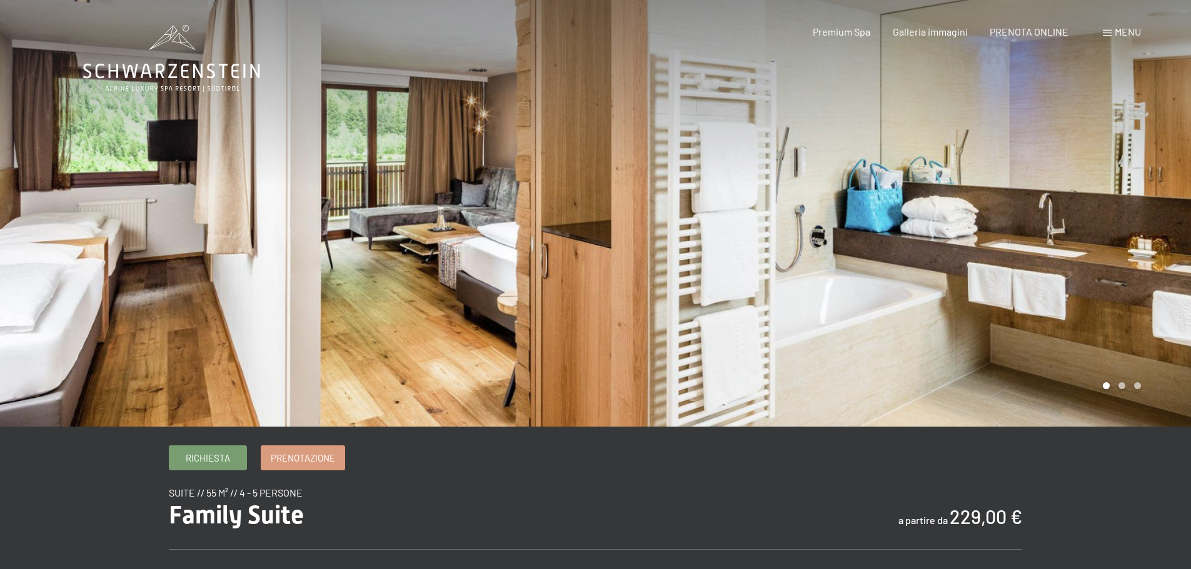
click at [846, 212] on div at bounding box center [894, 213] width 596 height 427
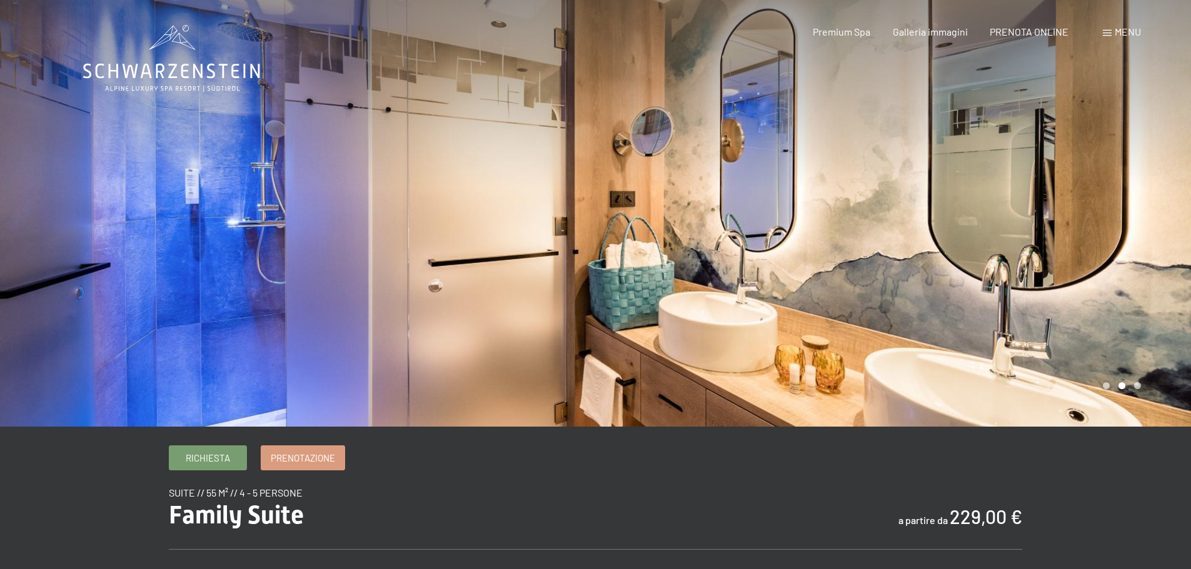
click at [826, 211] on div at bounding box center [894, 213] width 596 height 427
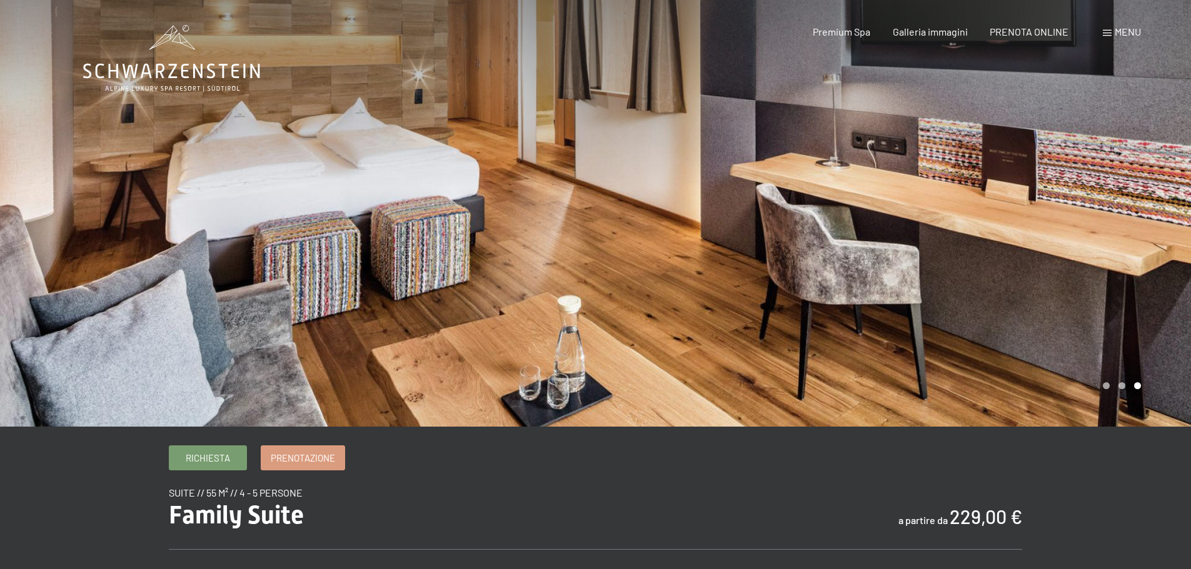
click at [826, 211] on div at bounding box center [894, 213] width 596 height 427
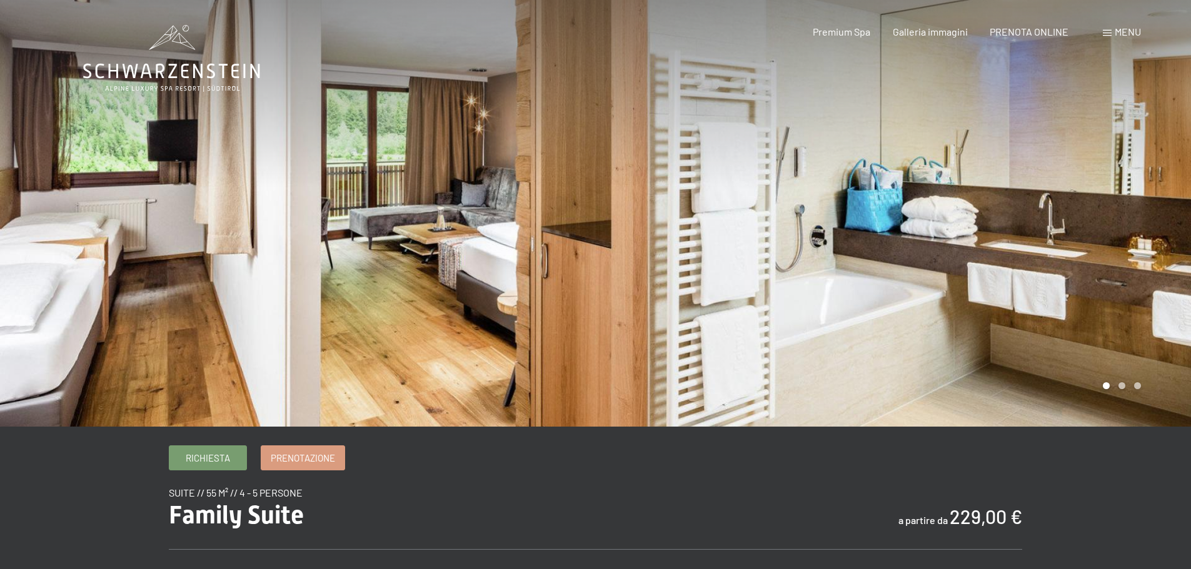
click at [826, 211] on div at bounding box center [894, 213] width 596 height 427
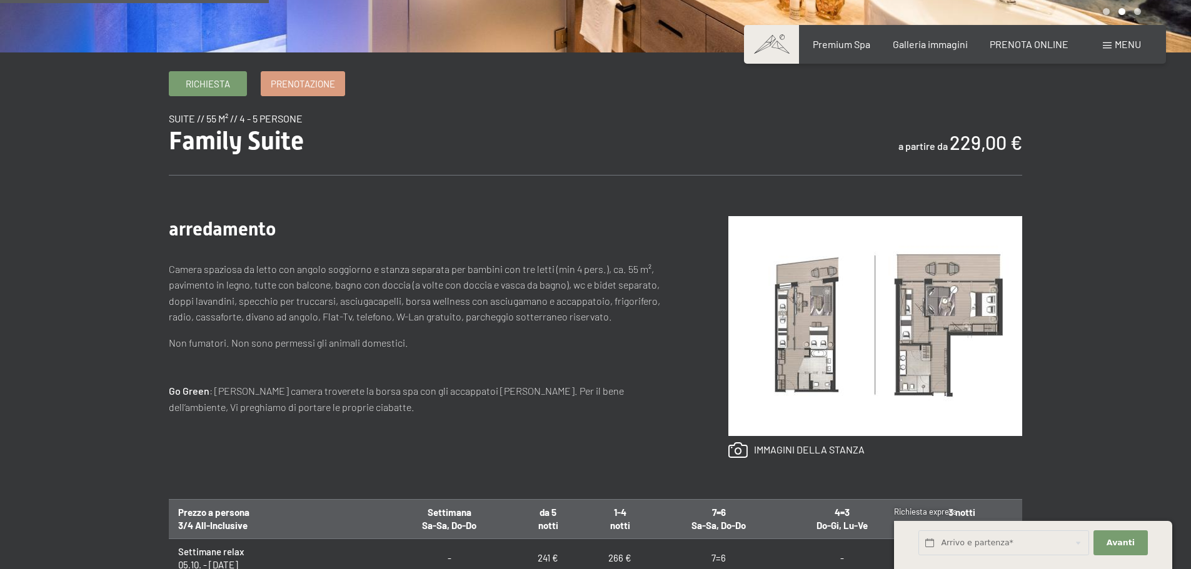
scroll to position [375, 0]
click at [786, 323] on img at bounding box center [875, 326] width 294 height 220
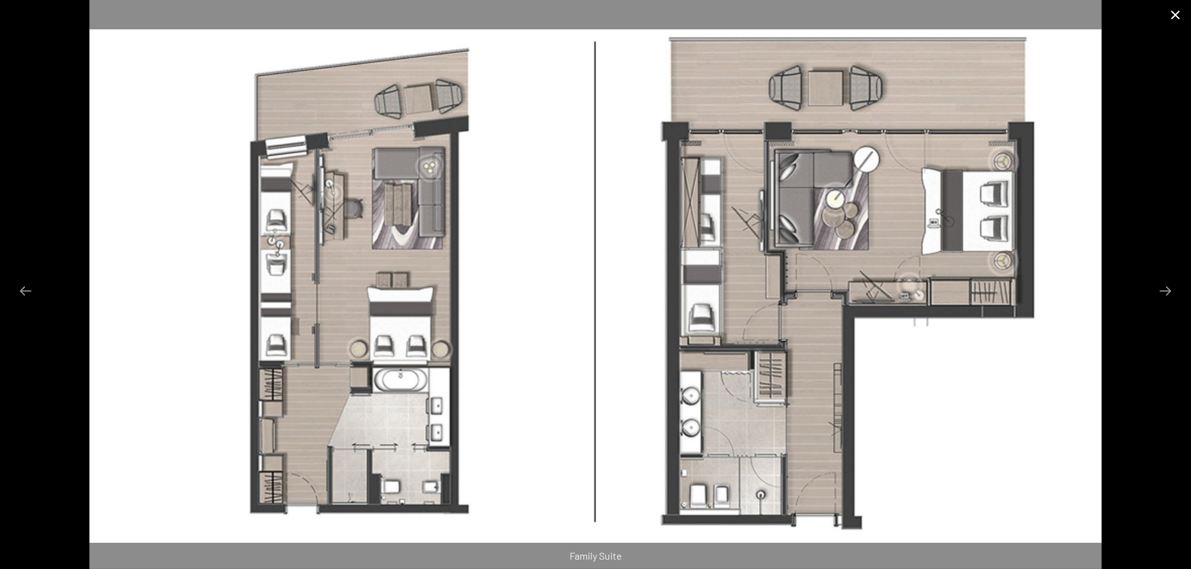
click at [1174, 13] on button "Close gallery" at bounding box center [1174, 14] width 31 height 29
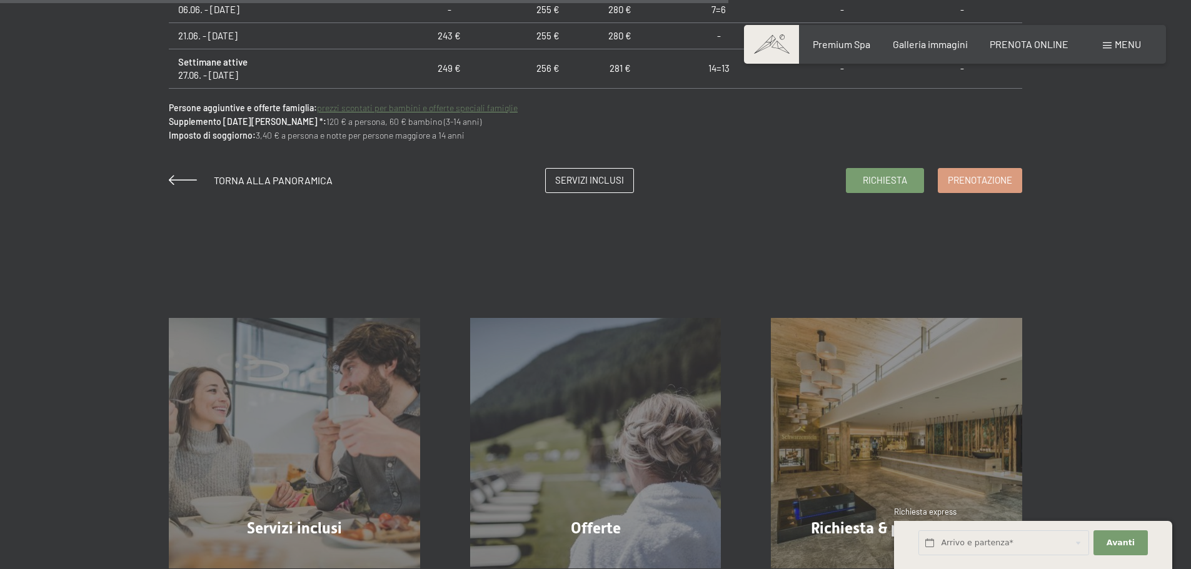
scroll to position [1313, 0]
